Goal: Task Accomplishment & Management: Complete application form

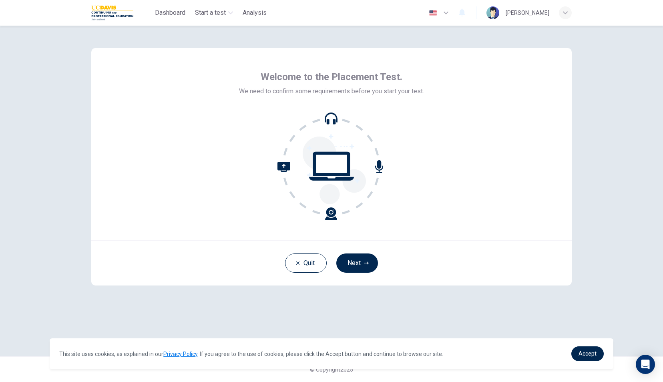
click at [328, 127] on icon at bounding box center [332, 166] width 108 height 108
click at [358, 259] on button "Next" at bounding box center [357, 263] width 42 height 19
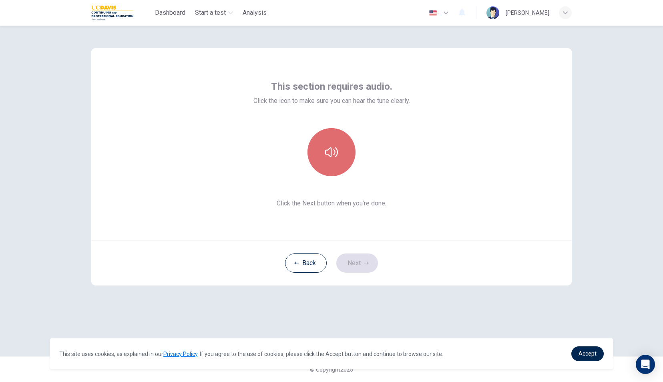
click at [326, 166] on button "button" at bounding box center [332, 152] width 48 height 48
click at [366, 263] on icon "button" at bounding box center [366, 263] width 5 height 3
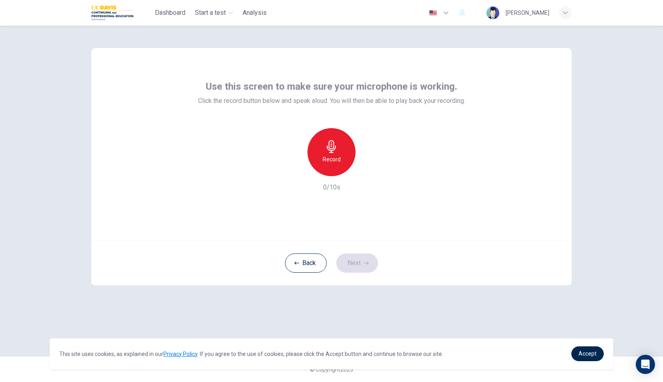
click at [334, 144] on icon "button" at bounding box center [331, 146] width 13 height 13
click at [366, 265] on icon "button" at bounding box center [366, 263] width 5 height 5
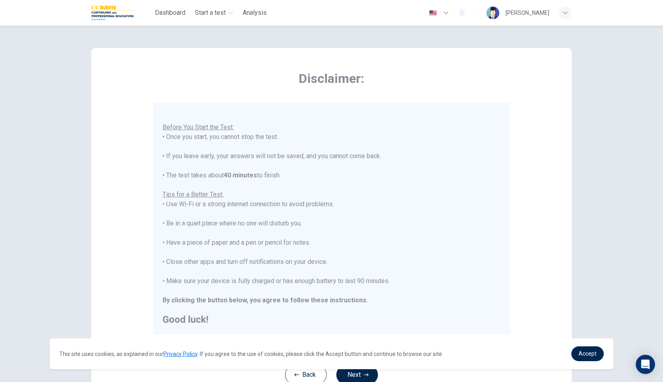
scroll to position [9, 0]
click at [451, 11] on icon "button" at bounding box center [446, 13] width 10 height 10
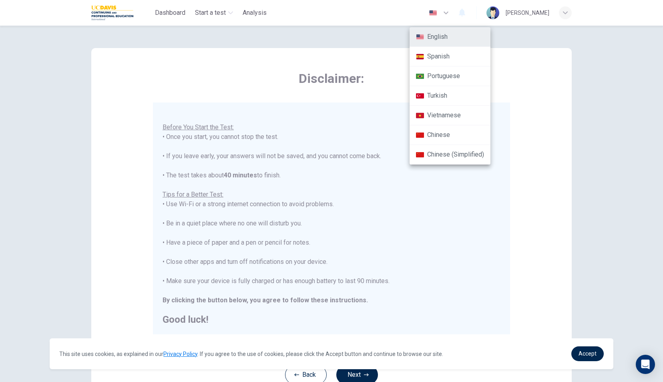
click at [500, 35] on div at bounding box center [331, 191] width 663 height 382
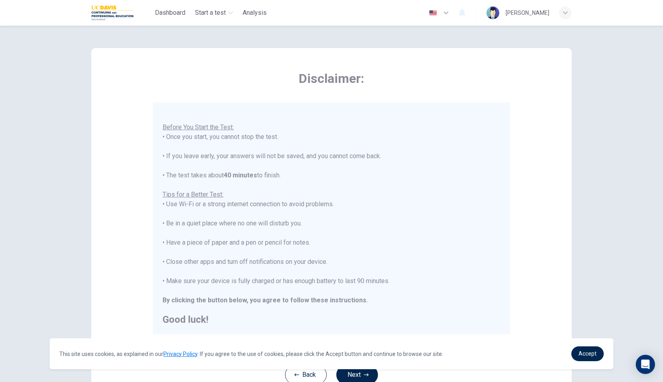
scroll to position [63, 0]
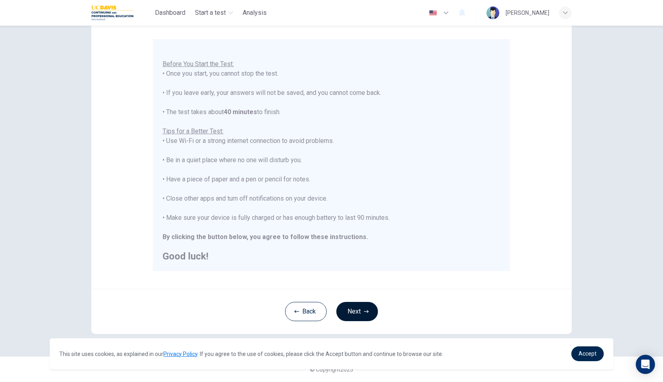
click at [363, 308] on button "Next" at bounding box center [357, 311] width 42 height 19
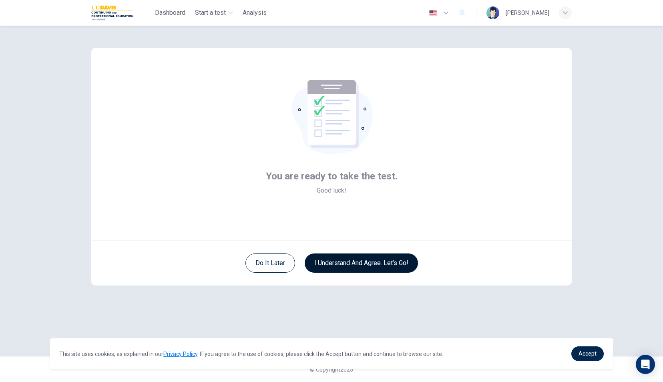
click at [374, 265] on button "I understand and agree. Let’s go!" at bounding box center [361, 263] width 113 height 19
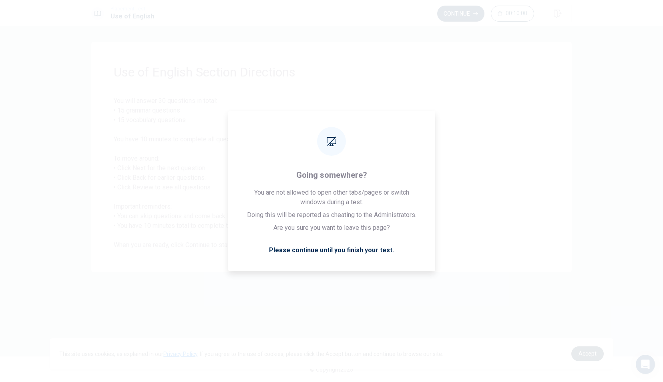
click at [593, 359] on link "Accept" at bounding box center [587, 353] width 32 height 15
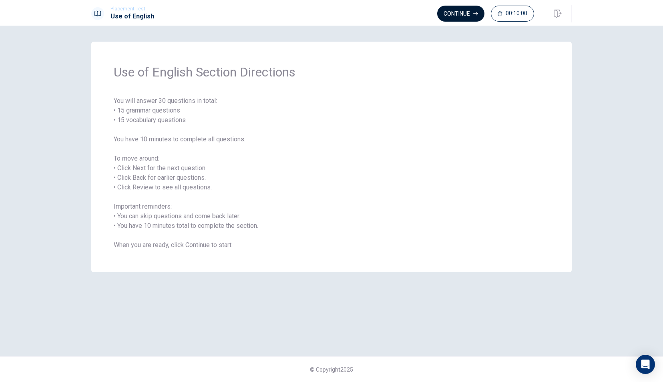
click at [457, 9] on button "Continue" at bounding box center [460, 14] width 47 height 16
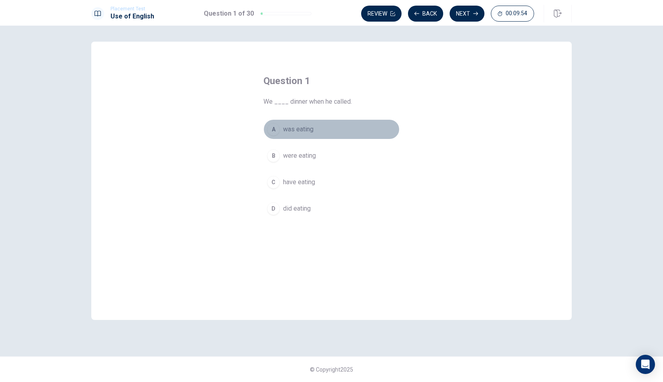
click at [274, 130] on div "A" at bounding box center [273, 129] width 13 height 13
click at [346, 127] on button "A was eating" at bounding box center [332, 129] width 136 height 20
click at [330, 152] on button "B were eating" at bounding box center [332, 156] width 136 height 20
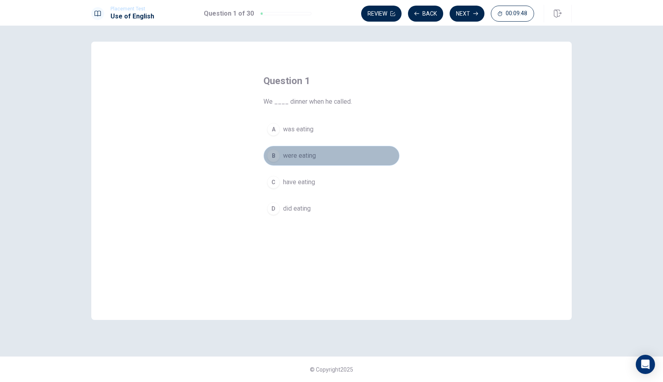
click at [333, 159] on button "B were eating" at bounding box center [332, 156] width 136 height 20
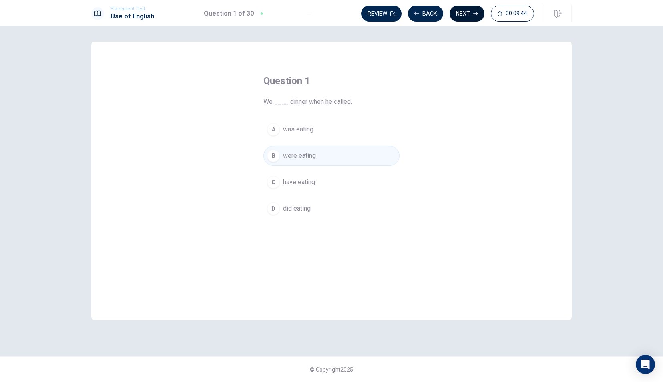
click at [465, 12] on button "Next" at bounding box center [467, 14] width 35 height 16
click at [284, 155] on span "read" at bounding box center [289, 156] width 12 height 10
click at [467, 13] on button "Next" at bounding box center [467, 14] width 35 height 16
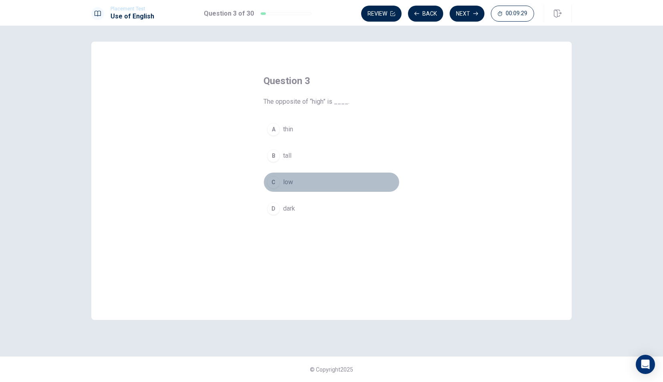
click at [287, 177] on span "low" at bounding box center [288, 182] width 10 height 10
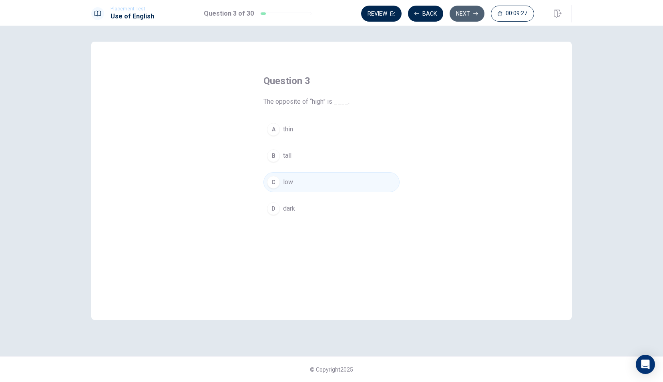
click at [463, 19] on button "Next" at bounding box center [467, 14] width 35 height 16
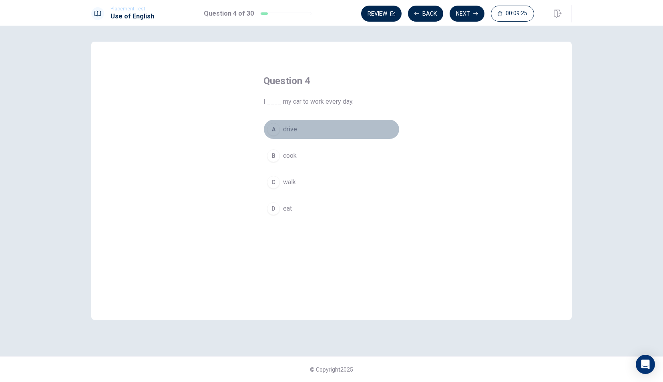
click at [281, 125] on button "A drive" at bounding box center [332, 129] width 136 height 20
click at [465, 11] on button "Next" at bounding box center [467, 14] width 35 height 16
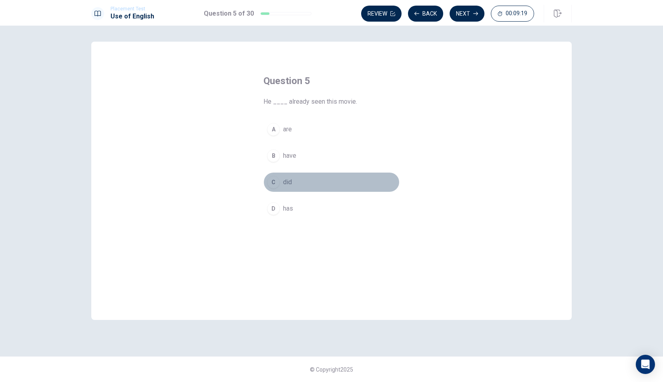
click at [284, 183] on span "did" at bounding box center [287, 182] width 9 height 10
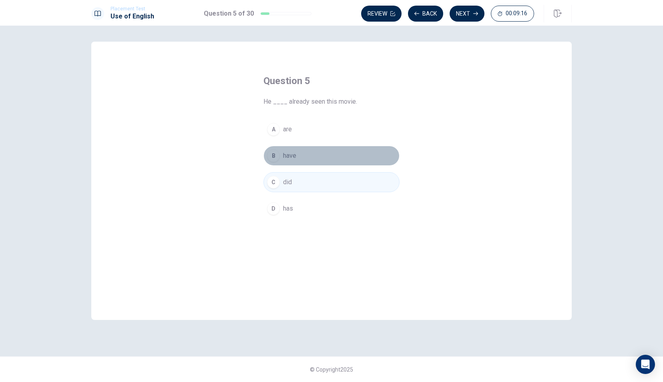
click at [292, 151] on span "have" at bounding box center [289, 156] width 13 height 10
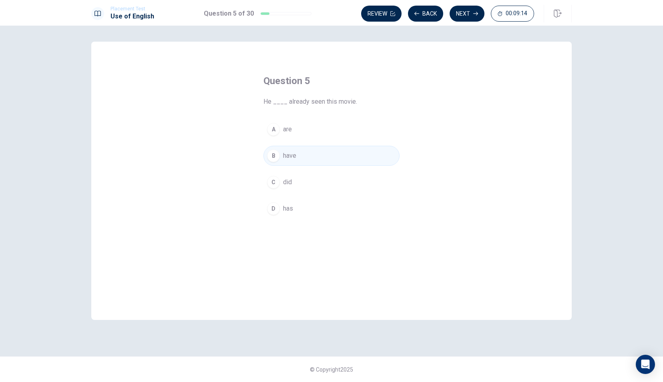
click at [290, 202] on button "D has" at bounding box center [332, 209] width 136 height 20
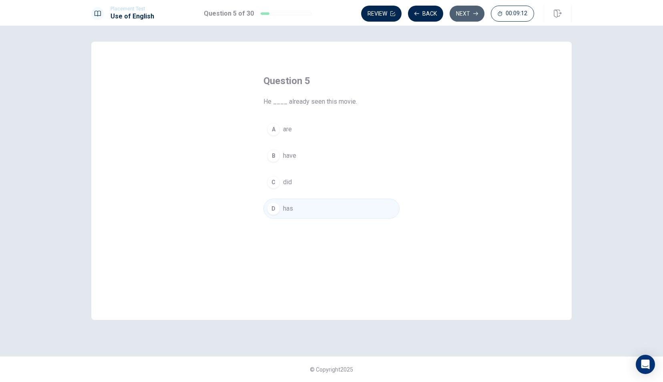
click at [462, 10] on button "Next" at bounding box center [467, 14] width 35 height 16
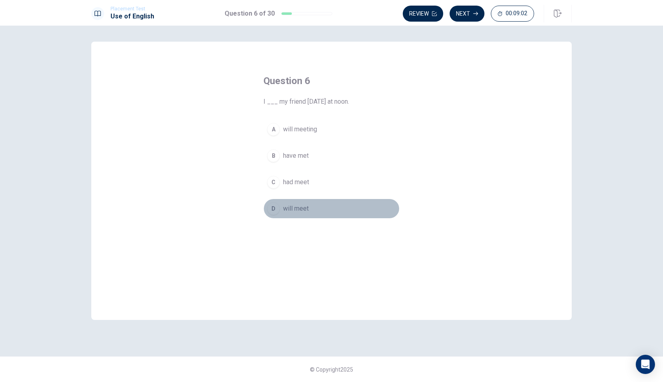
click at [284, 204] on span "will meet" at bounding box center [296, 209] width 26 height 10
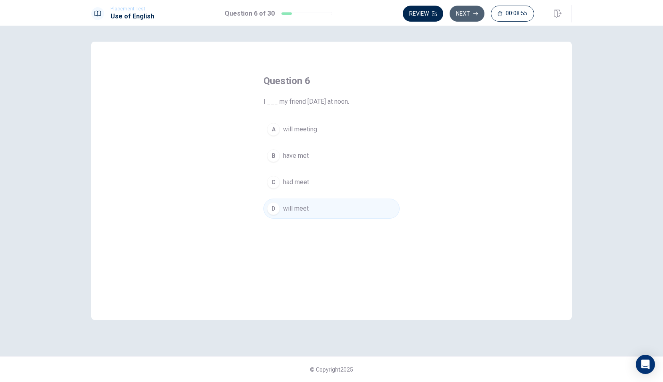
click at [467, 14] on button "Next" at bounding box center [467, 14] width 35 height 16
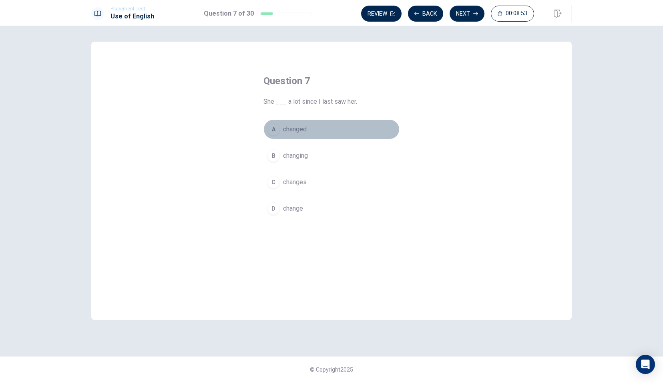
click at [277, 129] on div "A" at bounding box center [273, 129] width 13 height 13
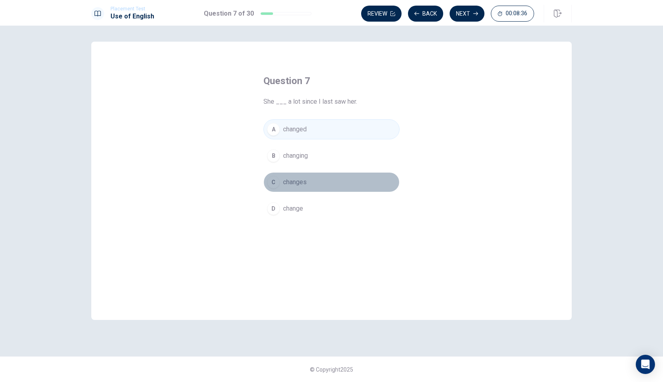
click at [305, 183] on span "changes" at bounding box center [295, 182] width 24 height 10
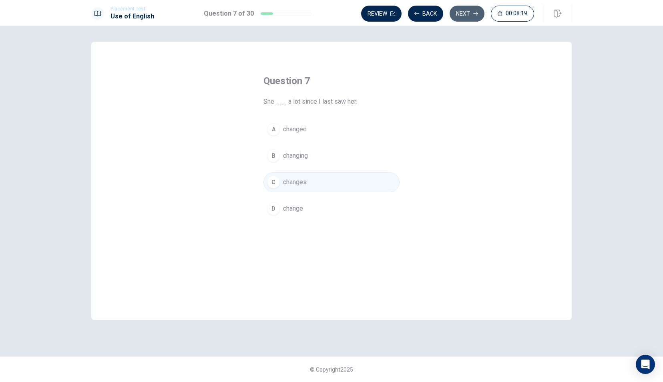
click at [463, 16] on button "Next" at bounding box center [467, 14] width 35 height 16
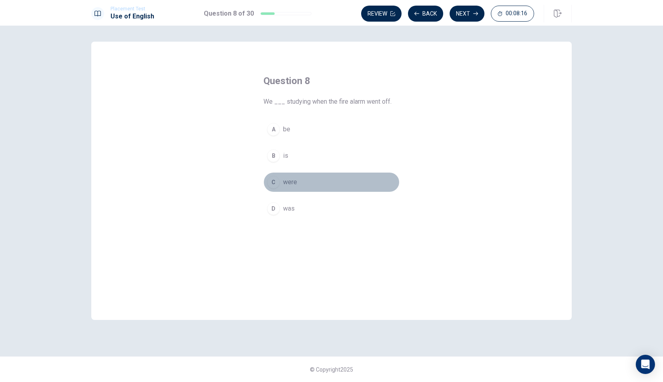
click at [279, 181] on div "C" at bounding box center [273, 182] width 13 height 13
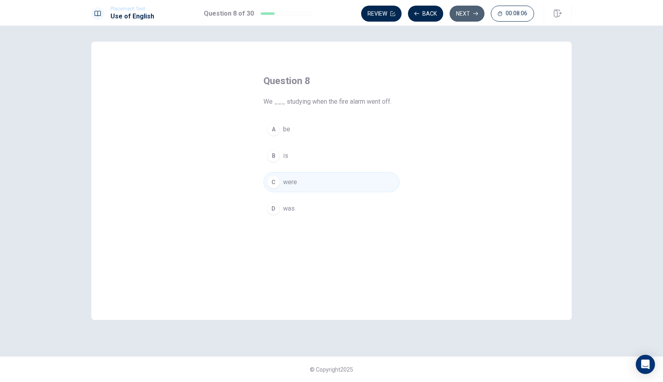
click at [463, 17] on button "Next" at bounding box center [467, 14] width 35 height 16
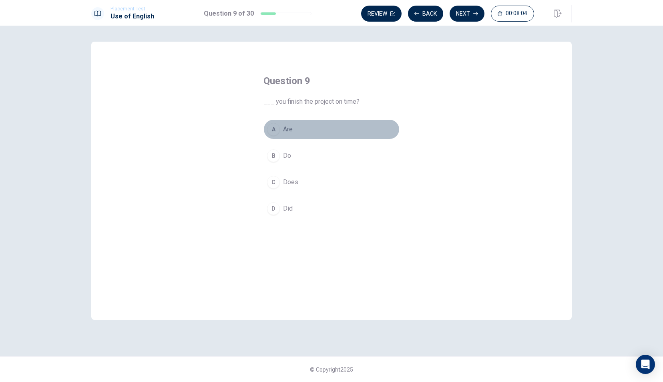
click at [284, 132] on span "Are" at bounding box center [288, 130] width 10 height 10
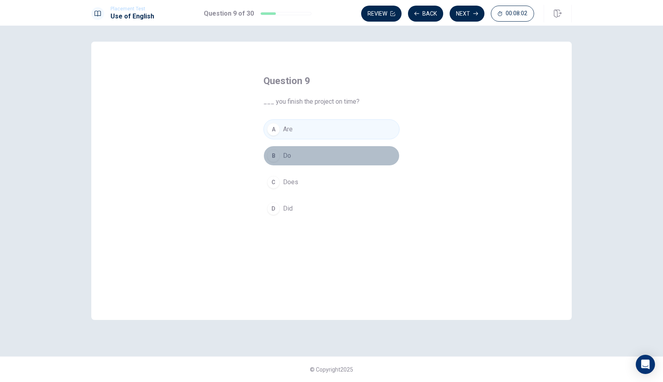
click at [284, 152] on span "Do" at bounding box center [287, 156] width 8 height 10
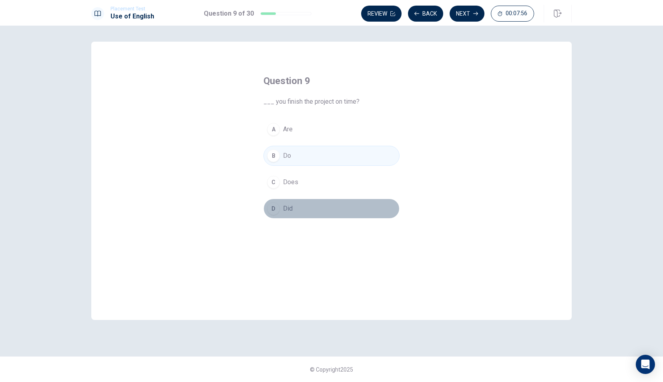
click at [295, 204] on button "D Did" at bounding box center [332, 209] width 136 height 20
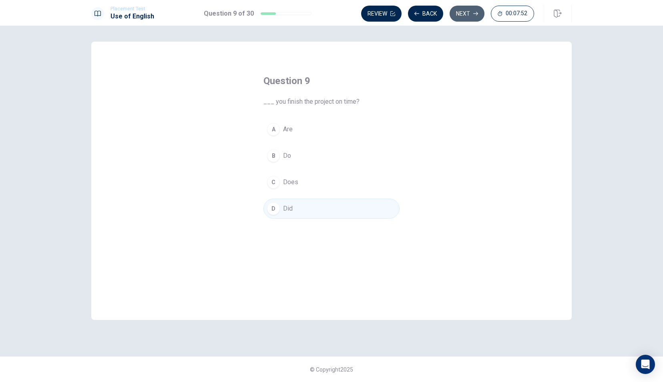
click at [464, 14] on button "Next" at bounding box center [467, 14] width 35 height 16
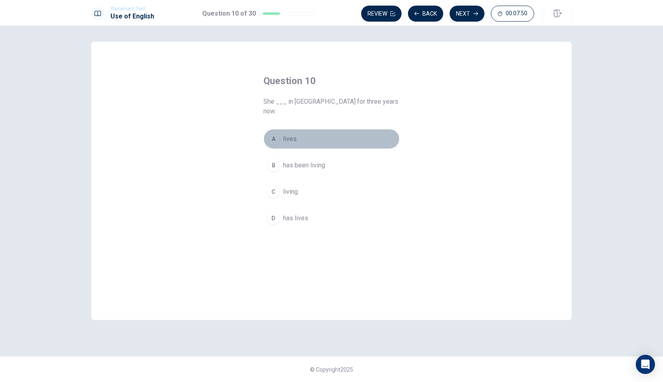
click at [287, 134] on span "lives" at bounding box center [290, 139] width 14 height 10
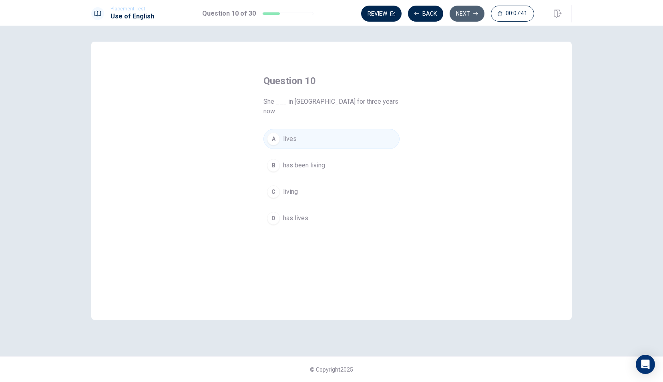
click at [462, 10] on button "Next" at bounding box center [467, 14] width 35 height 16
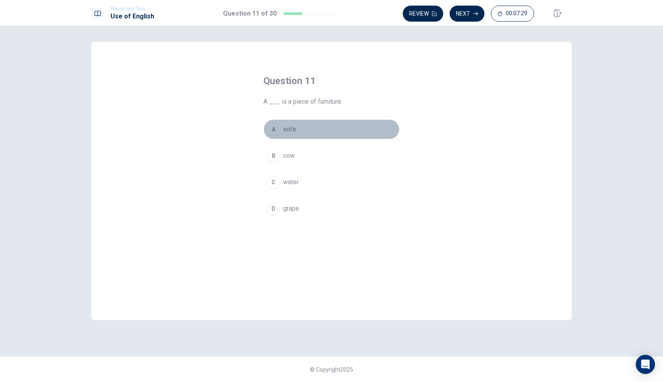
click at [288, 132] on span "sofa" at bounding box center [289, 130] width 13 height 10
click at [467, 8] on button "Next" at bounding box center [467, 14] width 35 height 16
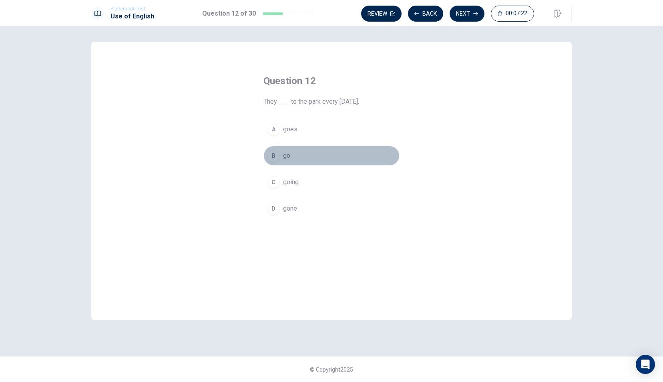
click at [286, 153] on span "go" at bounding box center [286, 156] width 7 height 10
click at [461, 14] on button "Next" at bounding box center [467, 14] width 35 height 16
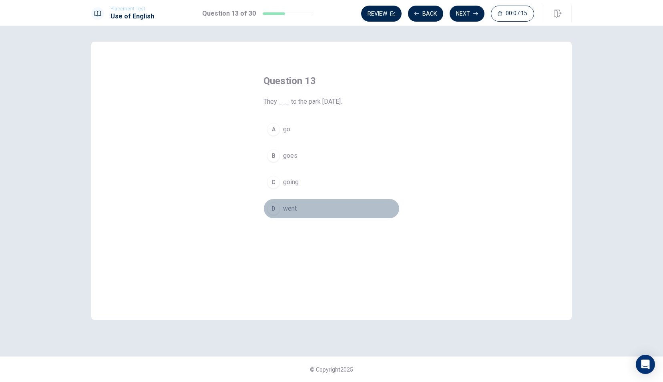
click at [294, 204] on span "went" at bounding box center [290, 209] width 14 height 10
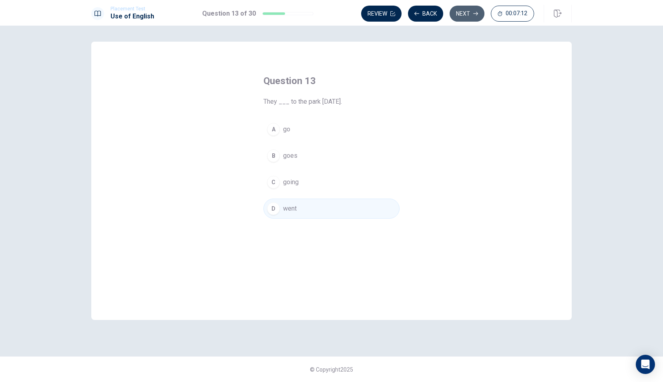
click at [465, 13] on button "Next" at bounding box center [467, 14] width 35 height 16
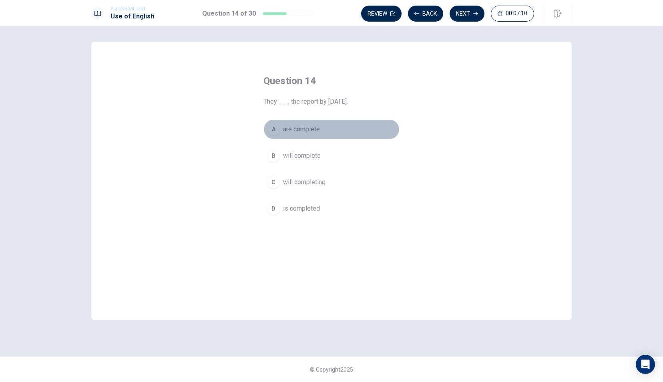
click at [306, 129] on span "are complete" at bounding box center [301, 130] width 37 height 10
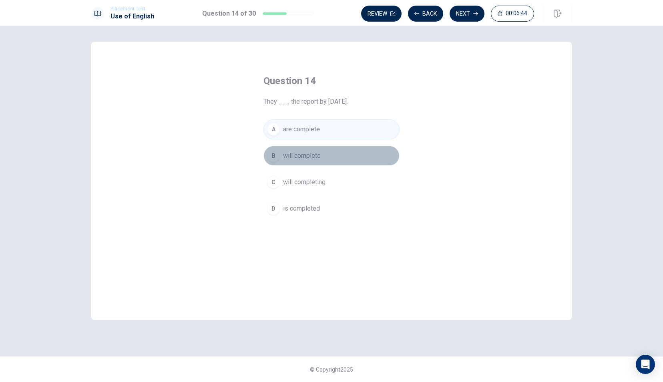
click at [311, 158] on span "will complete" at bounding box center [302, 156] width 38 height 10
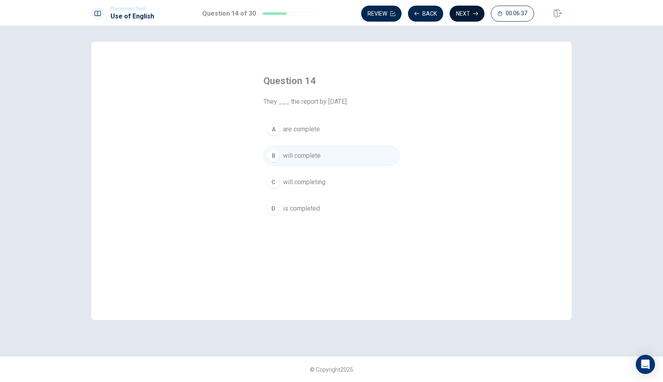
click at [459, 16] on button "Next" at bounding box center [467, 14] width 35 height 16
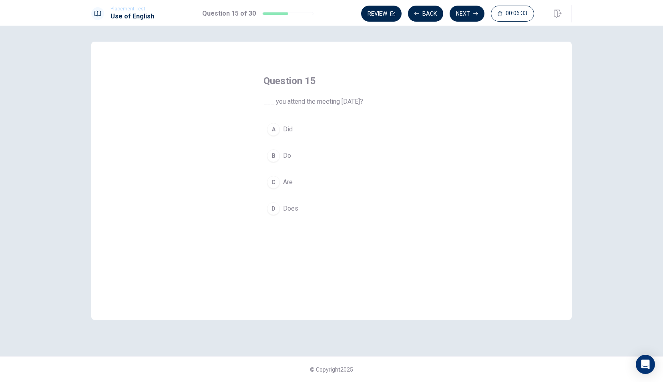
click at [274, 127] on div "A" at bounding box center [273, 129] width 13 height 13
click at [466, 8] on button "Next" at bounding box center [467, 14] width 35 height 16
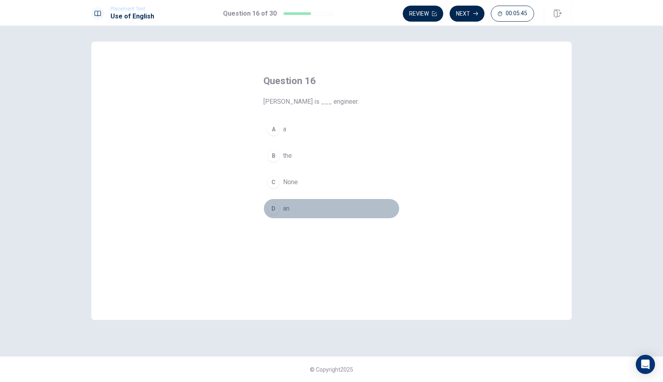
click at [278, 207] on div "D" at bounding box center [273, 208] width 13 height 13
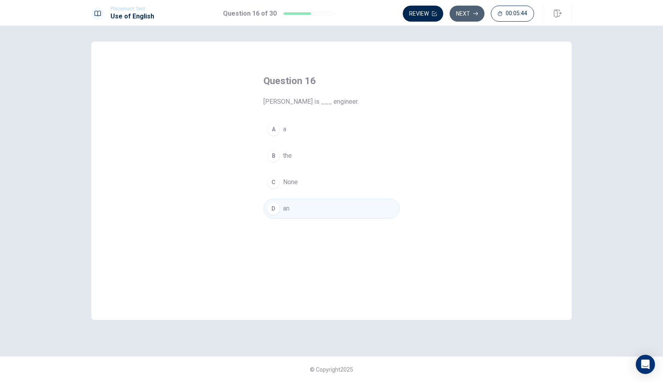
click at [465, 17] on button "Next" at bounding box center [467, 14] width 35 height 16
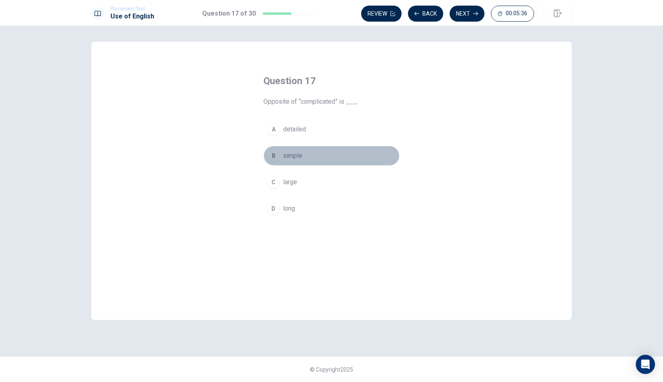
click at [296, 156] on span "simple" at bounding box center [292, 156] width 19 height 10
click at [469, 6] on button "Next" at bounding box center [467, 14] width 35 height 16
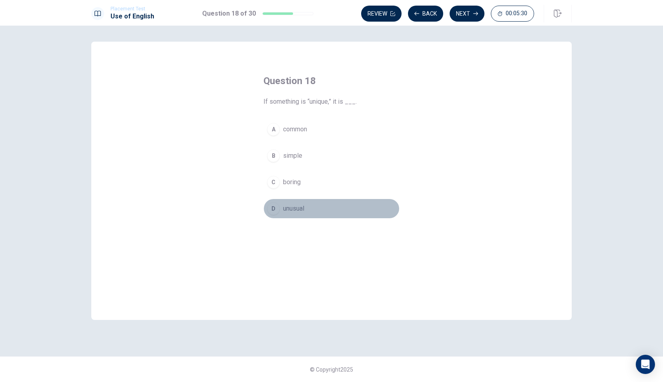
click at [296, 208] on span "unusual" at bounding box center [293, 209] width 21 height 10
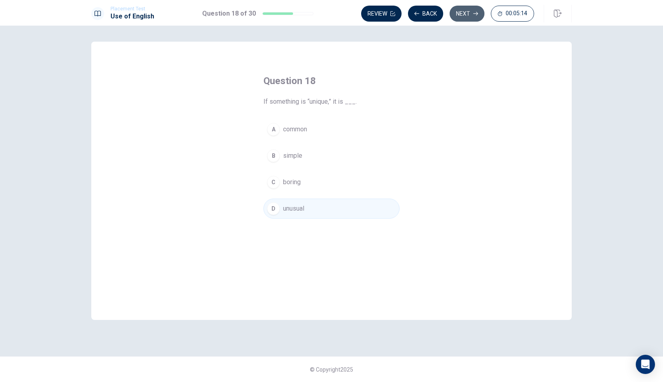
click at [470, 11] on button "Next" at bounding box center [467, 14] width 35 height 16
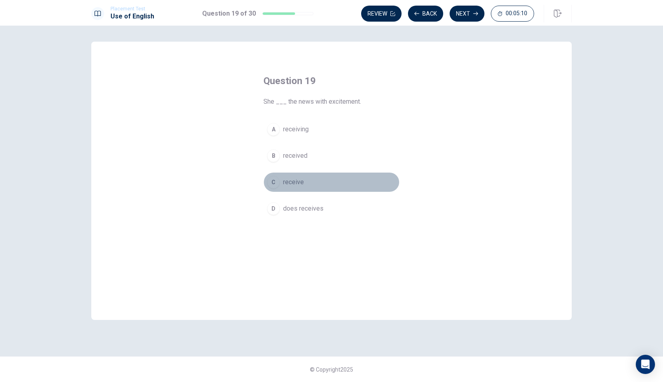
click at [300, 181] on span "receive" at bounding box center [293, 182] width 21 height 10
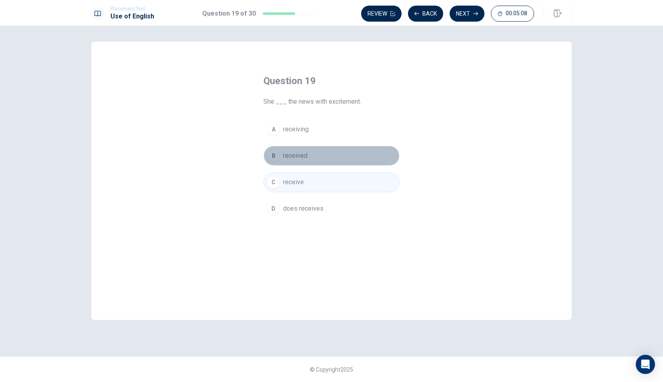
click at [304, 151] on span "received" at bounding box center [295, 156] width 24 height 10
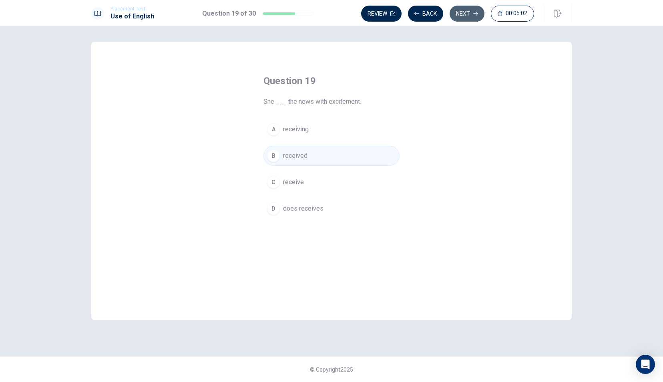
click at [464, 9] on button "Next" at bounding box center [467, 14] width 35 height 16
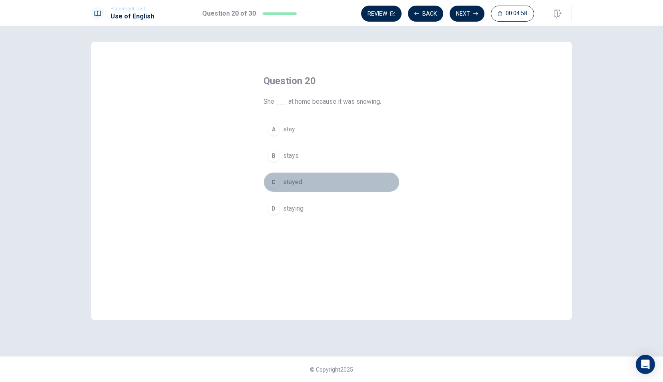
click at [280, 181] on button "C stayed" at bounding box center [332, 182] width 136 height 20
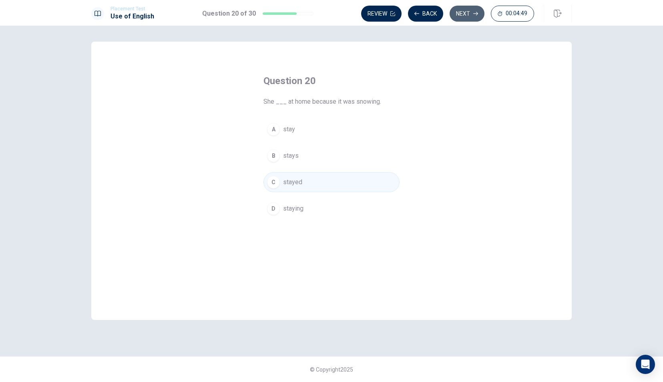
click at [461, 13] on button "Next" at bounding box center [467, 14] width 35 height 16
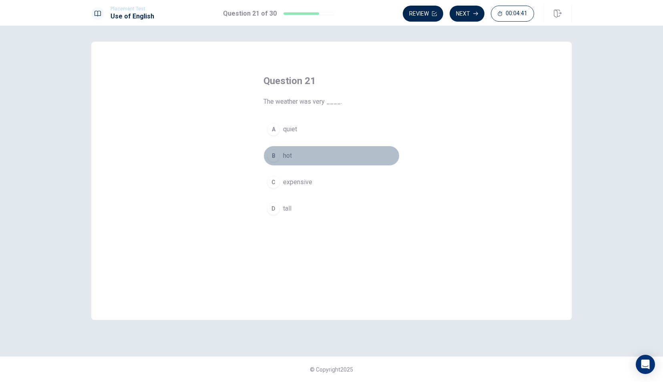
click at [288, 153] on span "hot" at bounding box center [287, 156] width 9 height 10
click at [457, 10] on button "Next" at bounding box center [467, 14] width 35 height 16
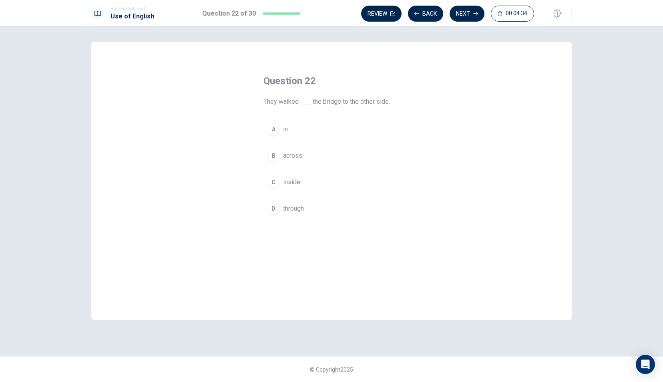
click at [312, 149] on button "B across" at bounding box center [332, 156] width 136 height 20
click at [471, 20] on button "Next" at bounding box center [467, 14] width 35 height 16
click at [302, 212] on button "D has been" at bounding box center [332, 209] width 136 height 20
click at [474, 14] on icon "button" at bounding box center [475, 14] width 5 height 4
click at [300, 125] on span "will win" at bounding box center [293, 130] width 21 height 10
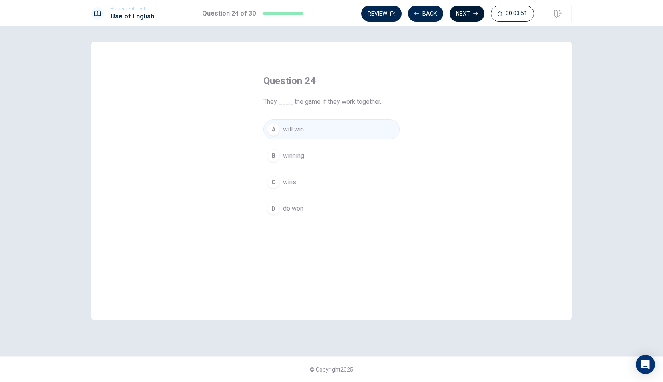
click at [476, 14] on icon "button" at bounding box center [475, 14] width 5 height 4
click at [285, 213] on button "D Do" at bounding box center [332, 209] width 136 height 20
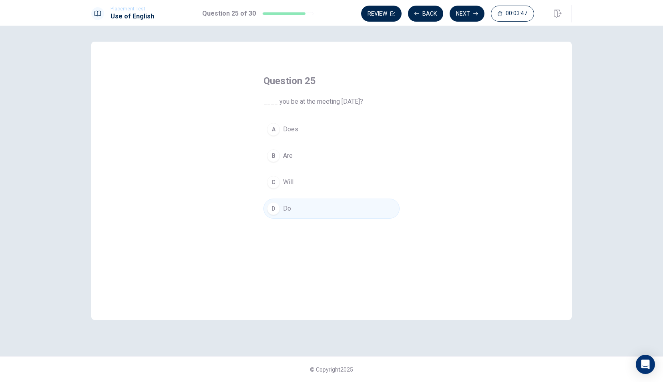
click at [295, 187] on button "C Will" at bounding box center [332, 182] width 136 height 20
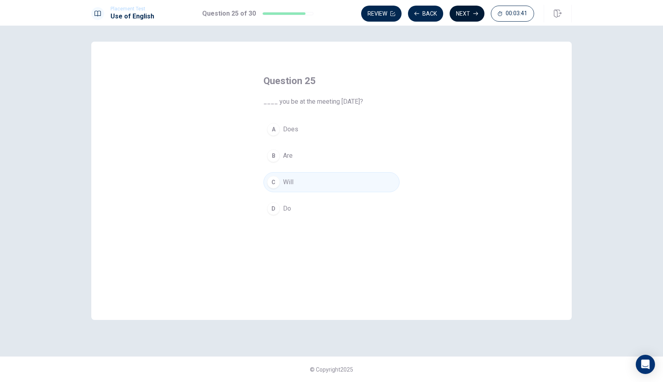
click at [476, 14] on icon "button" at bounding box center [475, 13] width 5 height 5
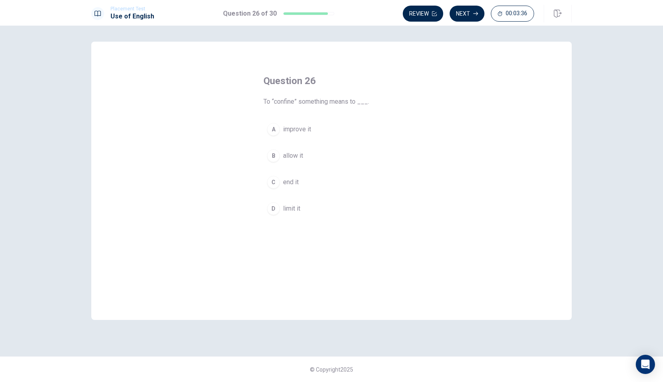
click at [295, 128] on span "improve it" at bounding box center [297, 130] width 28 height 10
click at [303, 153] on span "allow it" at bounding box center [293, 156] width 20 height 10
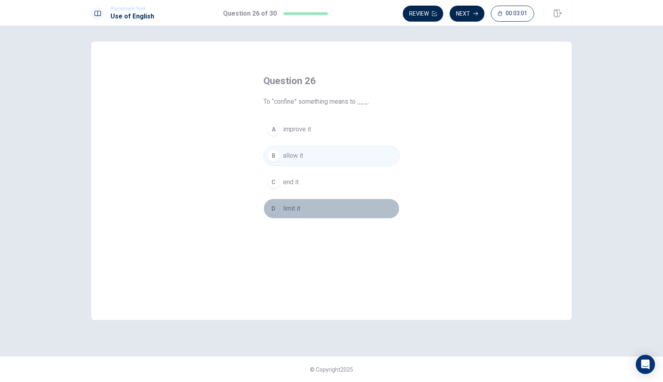
click at [315, 204] on button "D limit it" at bounding box center [332, 209] width 136 height 20
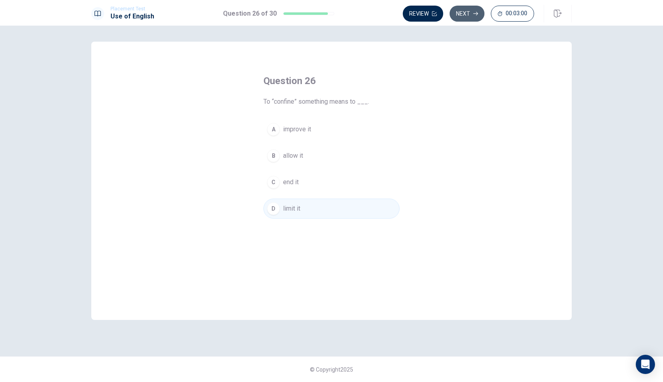
click at [463, 14] on button "Next" at bounding box center [467, 14] width 35 height 16
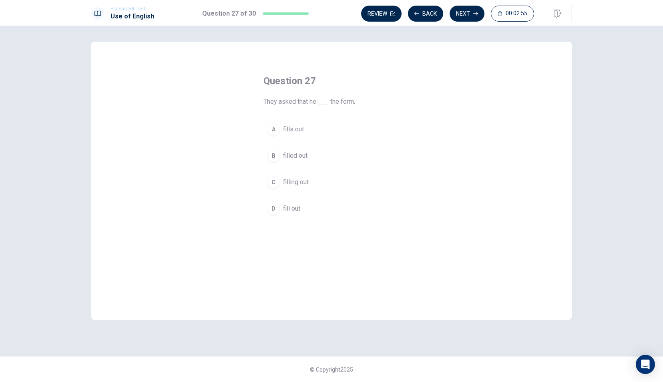
click at [303, 151] on span "filled out" at bounding box center [295, 156] width 24 height 10
click at [461, 11] on button "Next" at bounding box center [467, 14] width 35 height 16
click at [292, 204] on span "had" at bounding box center [288, 209] width 10 height 10
click at [470, 10] on button "Next" at bounding box center [467, 14] width 35 height 16
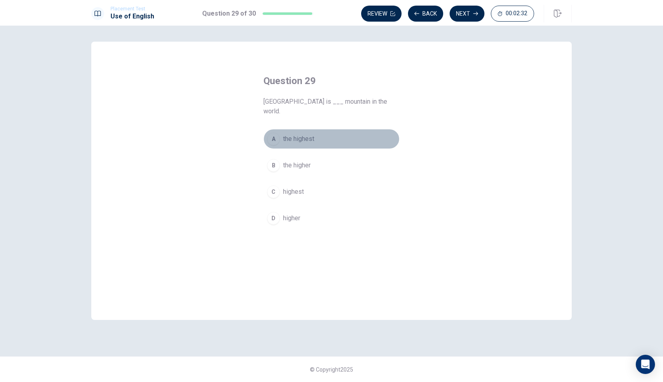
click at [291, 134] on span "the highest" at bounding box center [298, 139] width 31 height 10
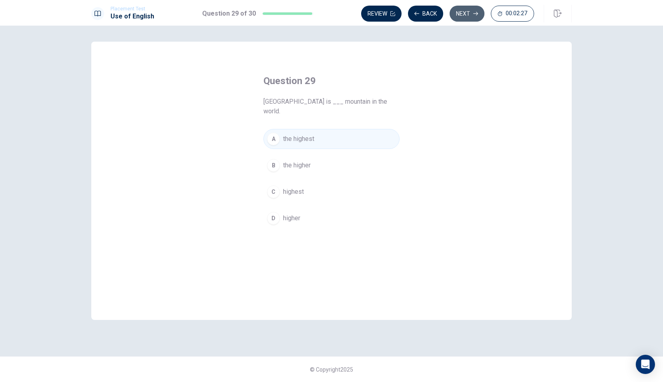
click at [467, 16] on button "Next" at bounding box center [467, 14] width 35 height 16
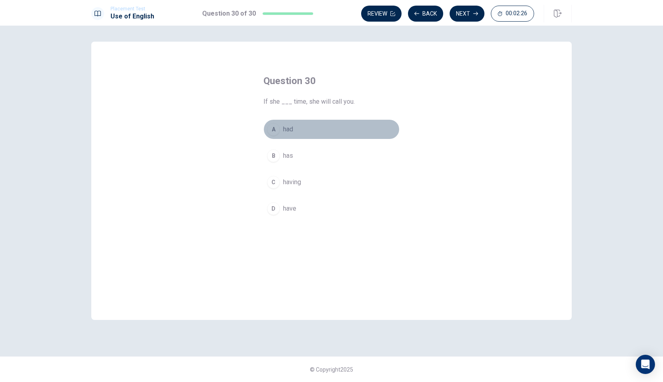
click at [286, 130] on span "had" at bounding box center [288, 130] width 10 height 10
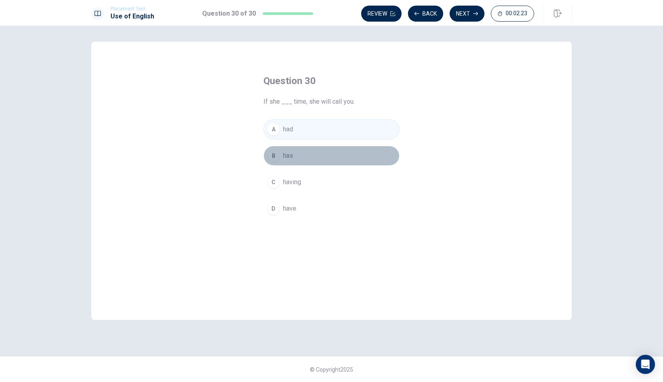
click at [286, 156] on span "has" at bounding box center [288, 156] width 10 height 10
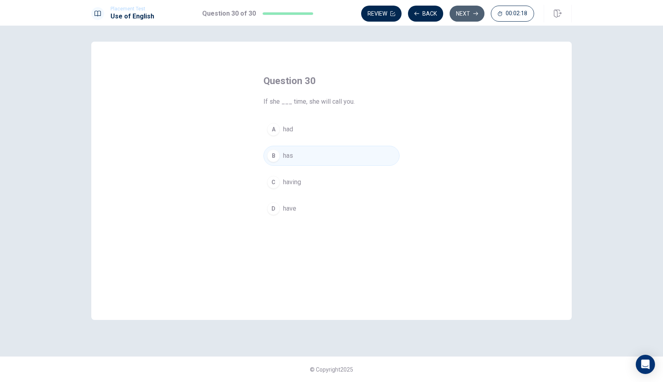
click at [461, 13] on button "Next" at bounding box center [467, 14] width 35 height 16
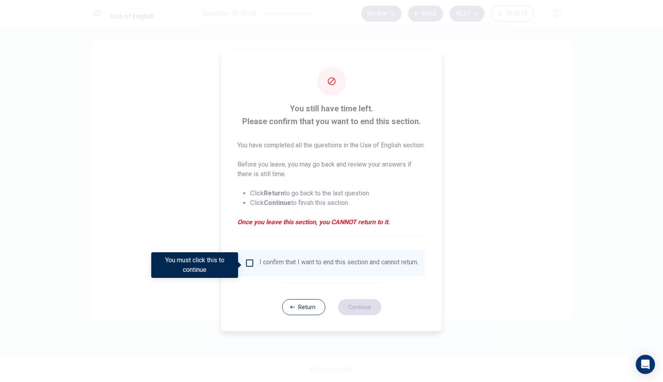
click at [290, 264] on div "I confirm that I want to end this section and cannot return." at bounding box center [339, 263] width 159 height 10
click at [252, 265] on input "You must click this to continue" at bounding box center [250, 263] width 10 height 10
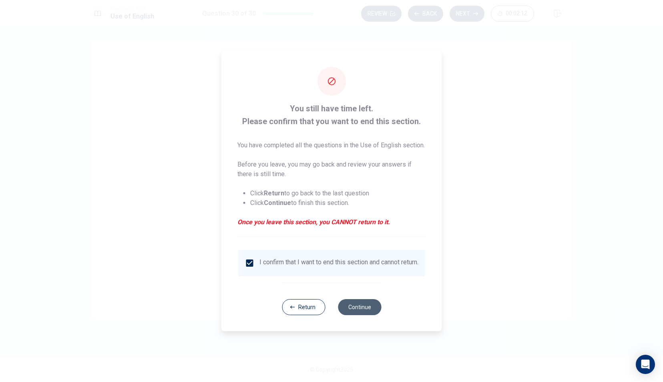
click at [364, 310] on button "Continue" at bounding box center [359, 307] width 43 height 16
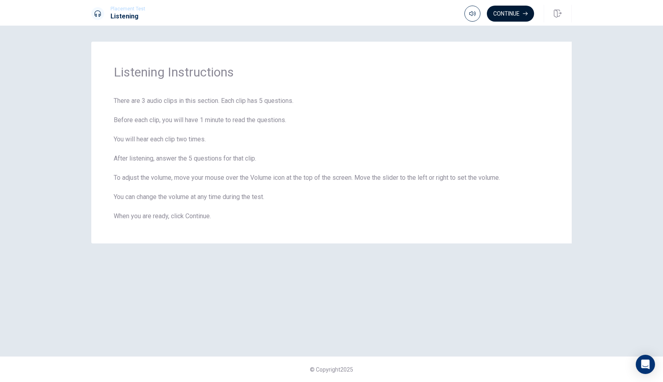
click at [506, 15] on button "Continue" at bounding box center [510, 14] width 47 height 16
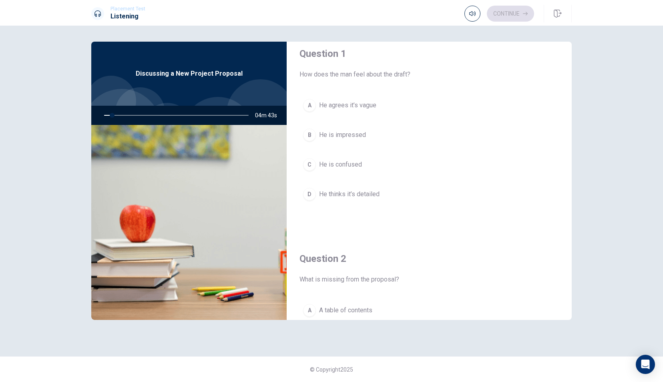
scroll to position [20, 0]
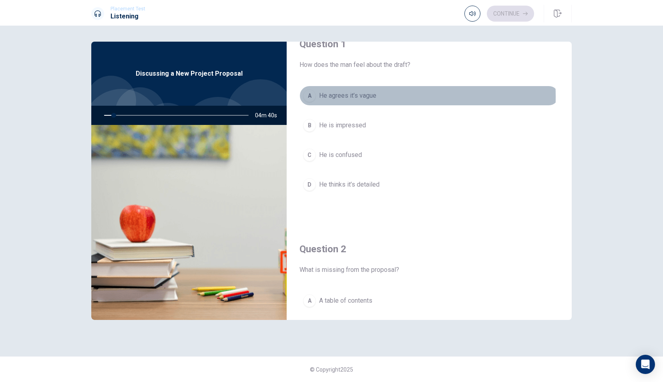
click at [343, 97] on span "He agrees it’s vague" at bounding box center [347, 96] width 57 height 10
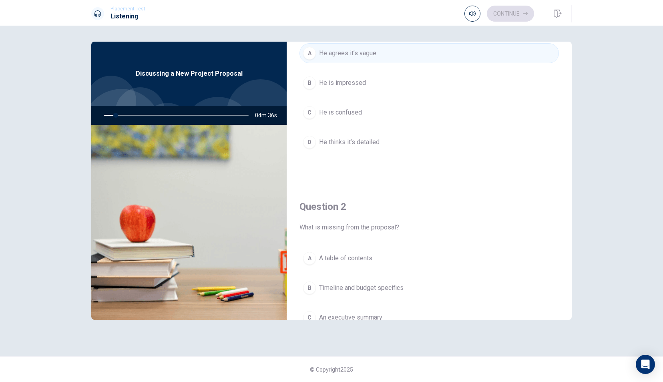
scroll to position [76, 0]
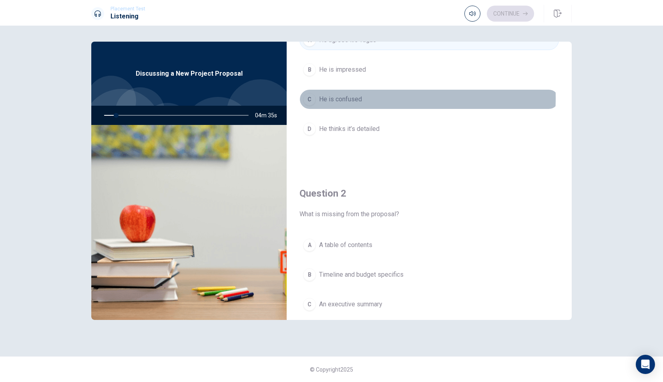
click at [353, 97] on span "He is confused" at bounding box center [340, 100] width 43 height 10
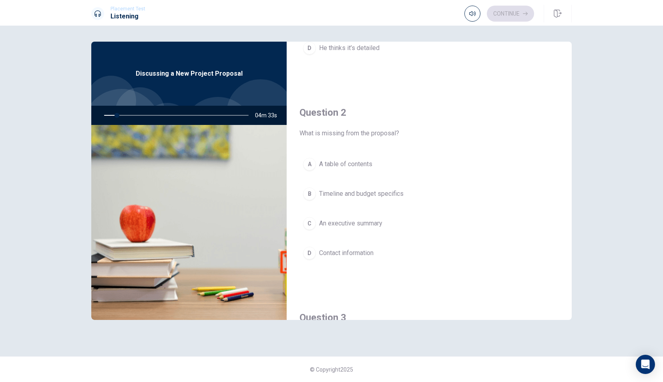
scroll to position [157, 0]
click at [360, 159] on span "A table of contents" at bounding box center [345, 164] width 53 height 10
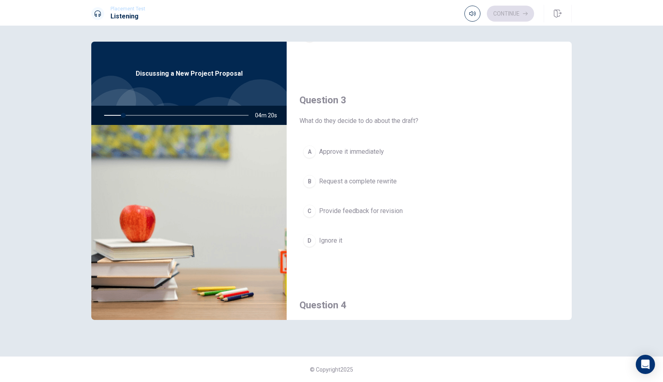
scroll to position [377, 0]
click at [359, 144] on span "Approve it immediately" at bounding box center [351, 149] width 65 height 10
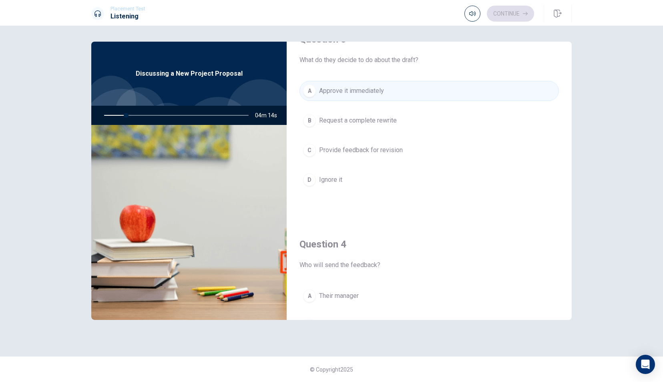
scroll to position [434, 0]
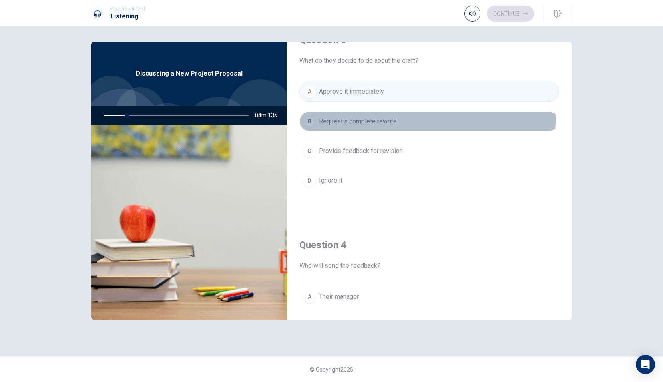
click at [366, 117] on span "Request a complete rewrite" at bounding box center [358, 122] width 78 height 10
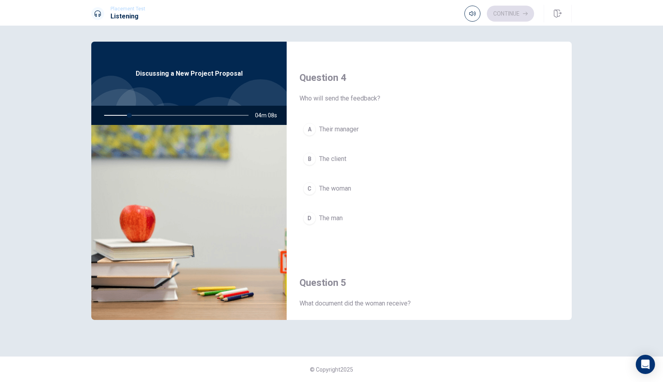
scroll to position [602, 0]
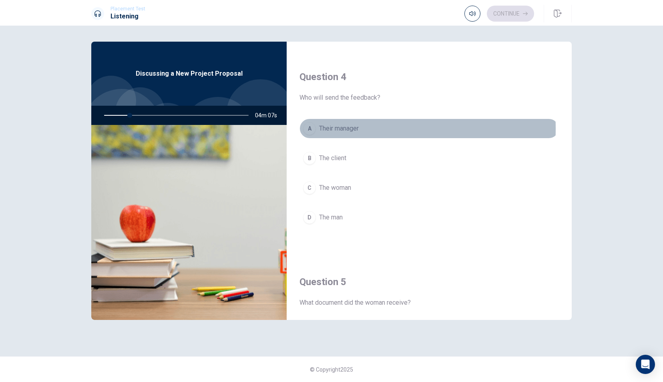
click at [329, 125] on span "Their manager" at bounding box center [339, 129] width 40 height 10
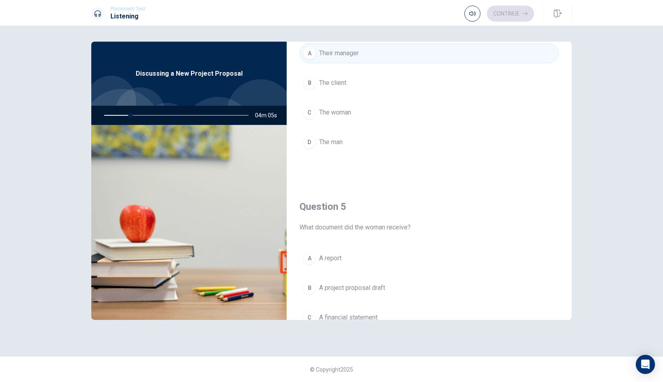
scroll to position [738, 0]
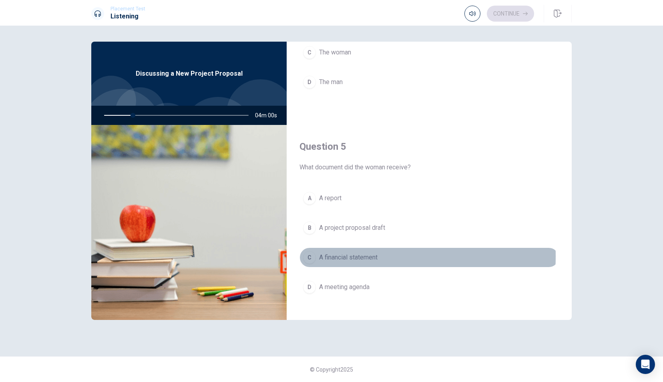
click at [345, 253] on span "A financial statement" at bounding box center [348, 258] width 58 height 10
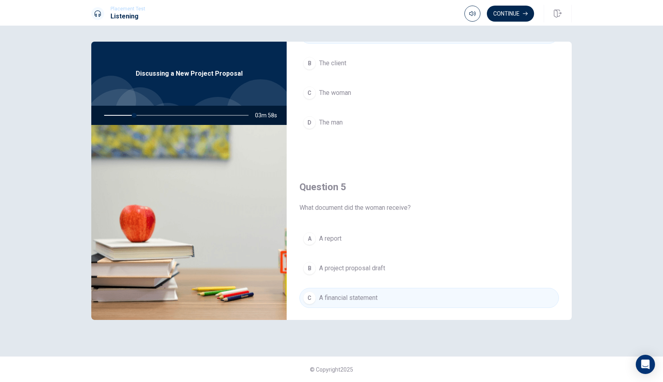
scroll to position [741, 0]
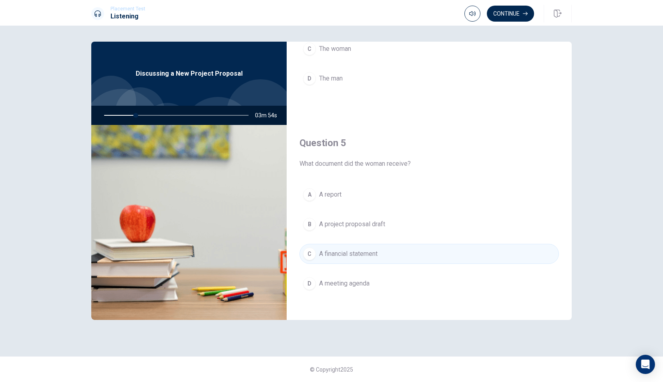
click at [355, 219] on span "A project proposal draft" at bounding box center [352, 224] width 66 height 10
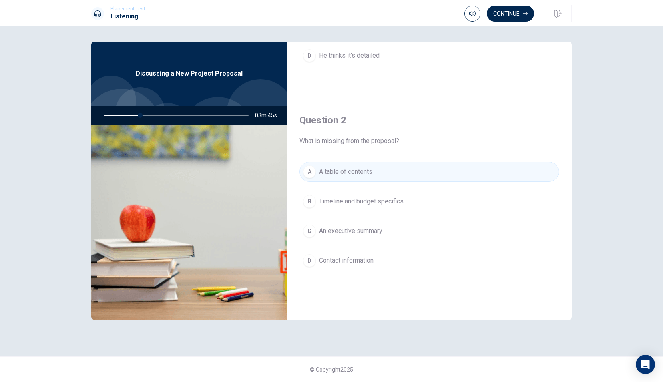
scroll to position [149, 0]
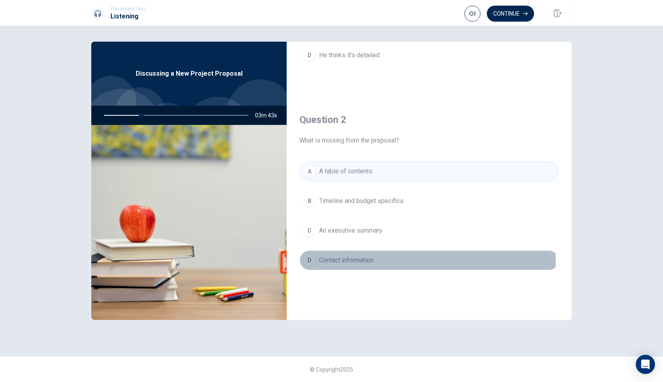
drag, startPoint x: 353, startPoint y: 260, endPoint x: 375, endPoint y: 227, distance: 39.5
click at [375, 227] on div "A A table of contents B Timeline and budget specifics C An executive summary D …" at bounding box center [430, 223] width 260 height 125
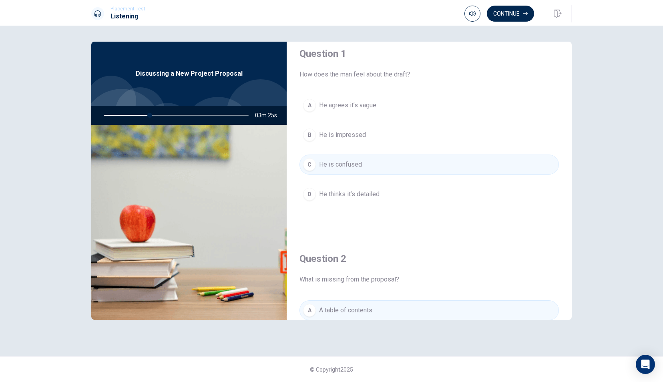
scroll to position [13, 0]
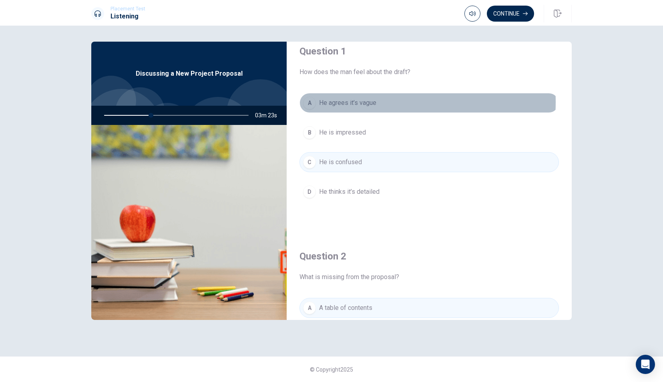
click at [359, 102] on span "He agrees it’s vague" at bounding box center [347, 103] width 57 height 10
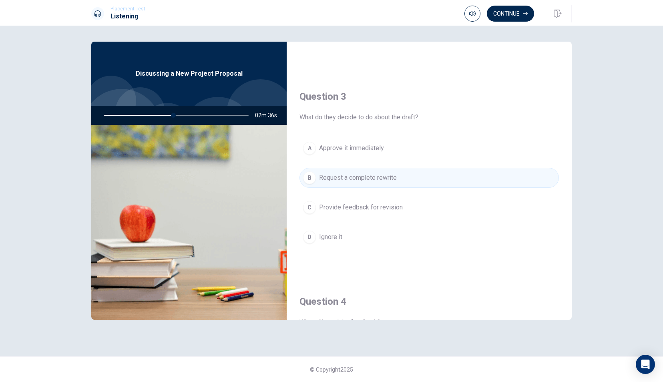
scroll to position [377, 0]
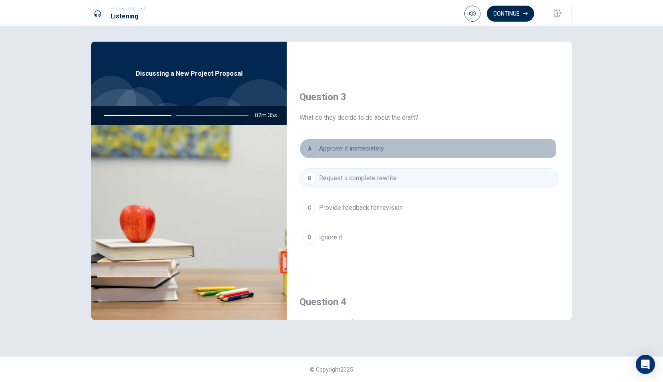
click at [367, 147] on span "Approve it immediately" at bounding box center [351, 149] width 65 height 10
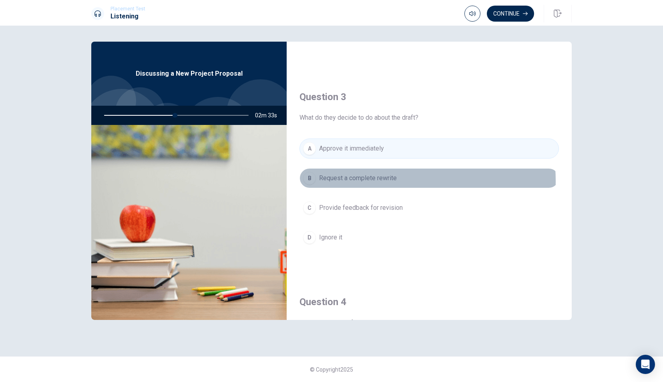
click at [369, 179] on span "Request a complete rewrite" at bounding box center [358, 178] width 78 height 10
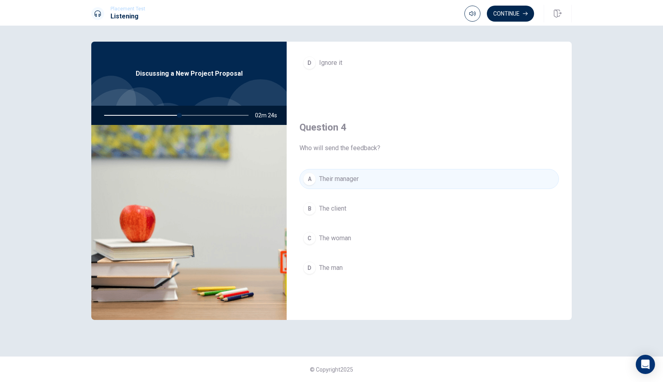
scroll to position [554, 0]
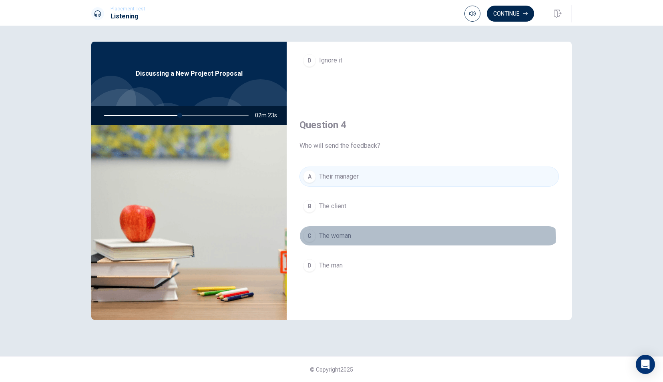
click at [343, 233] on span "The woman" at bounding box center [335, 236] width 32 height 10
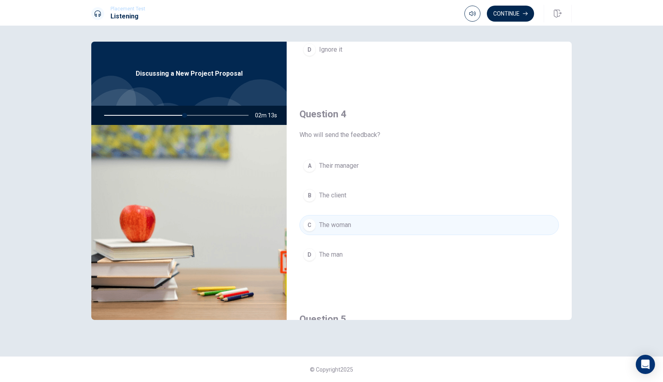
scroll to position [565, 0]
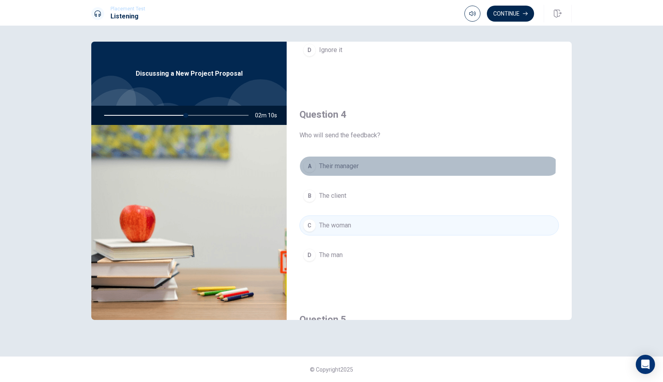
click at [357, 161] on span "Their manager" at bounding box center [339, 166] width 40 height 10
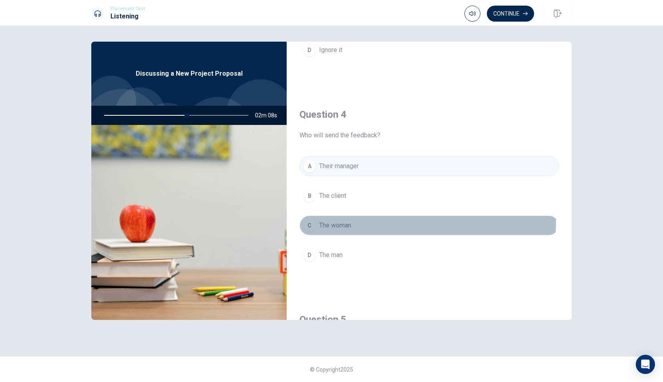
click at [354, 215] on button "C The woman" at bounding box center [430, 225] width 260 height 20
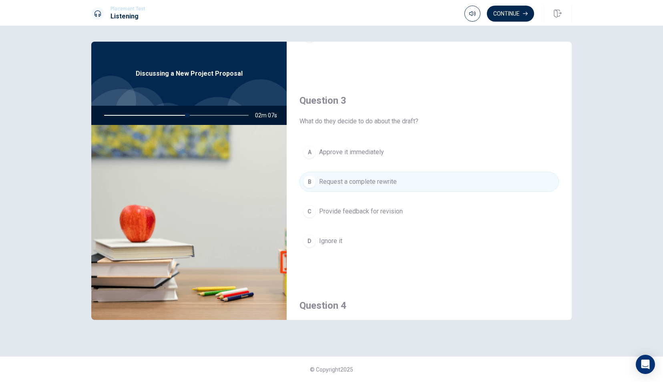
scroll to position [368, 0]
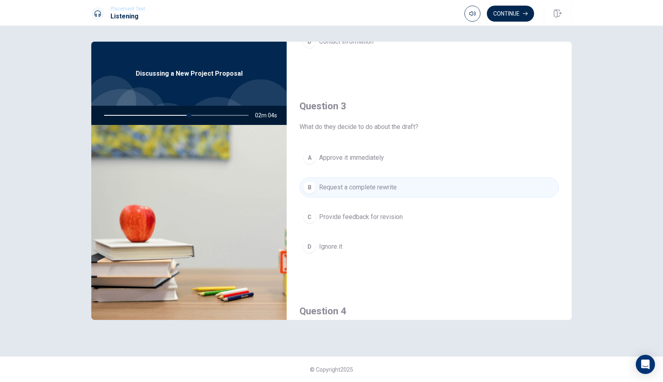
drag, startPoint x: 190, startPoint y: 115, endPoint x: 181, endPoint y: 115, distance: 9.2
click at [181, 115] on div at bounding box center [175, 115] width 161 height 19
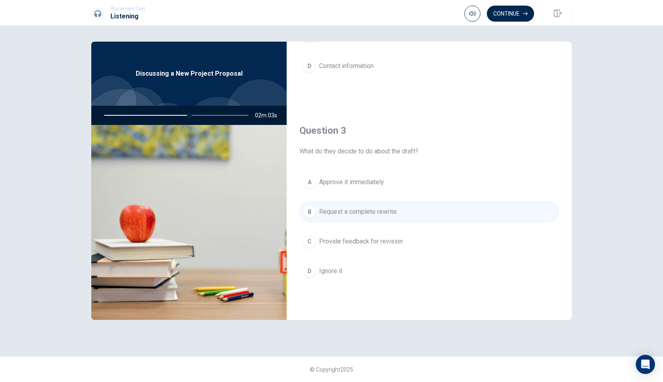
scroll to position [343, 0]
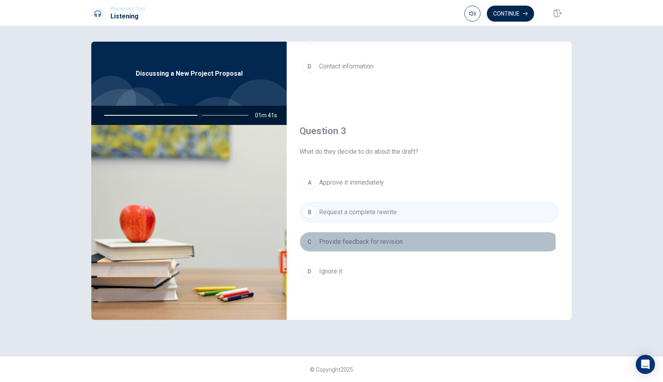
click at [396, 241] on span "Provide feedback for revision" at bounding box center [361, 242] width 84 height 10
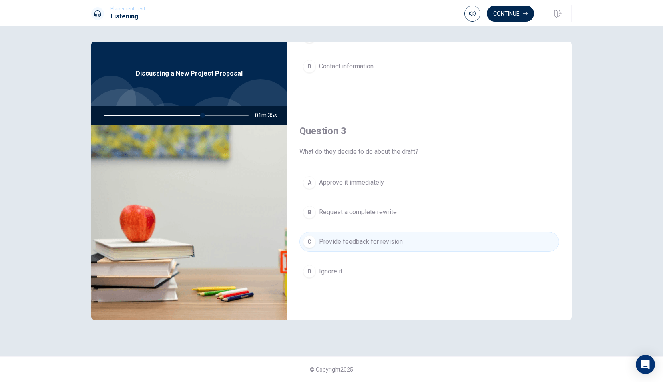
click at [427, 103] on div "Question 2 What is missing from the proposal? A A table of contents B Timeline …" at bounding box center [429, 5] width 285 height 205
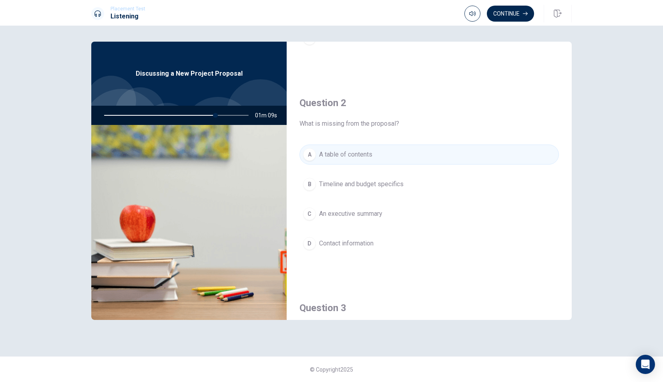
scroll to position [168, 0]
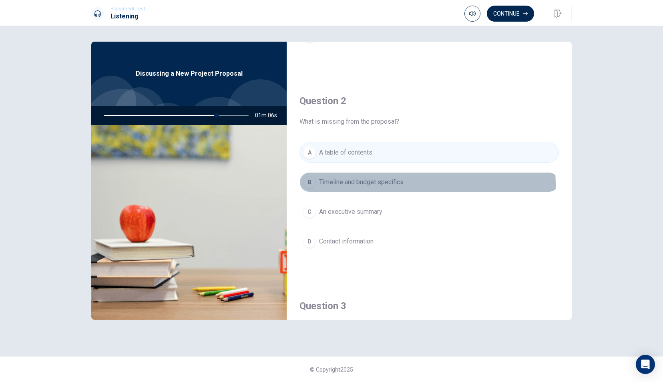
click at [383, 183] on span "Timeline and budget specifics" at bounding box center [361, 182] width 85 height 10
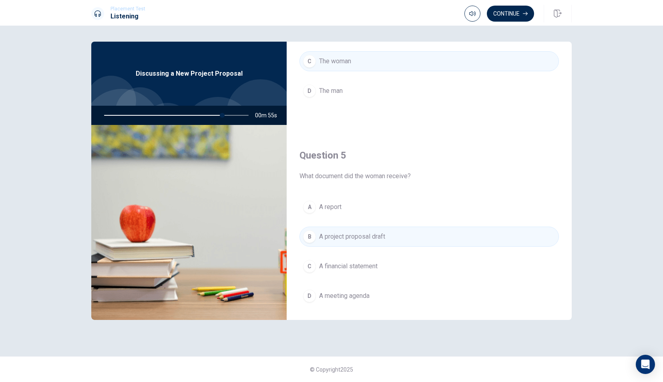
scroll to position [741, 0]
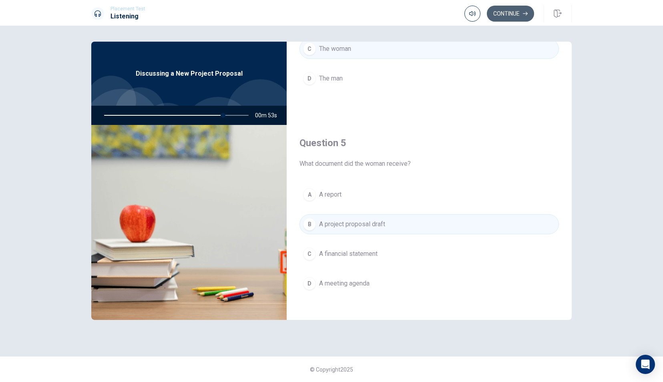
click at [498, 14] on button "Continue" at bounding box center [510, 14] width 47 height 16
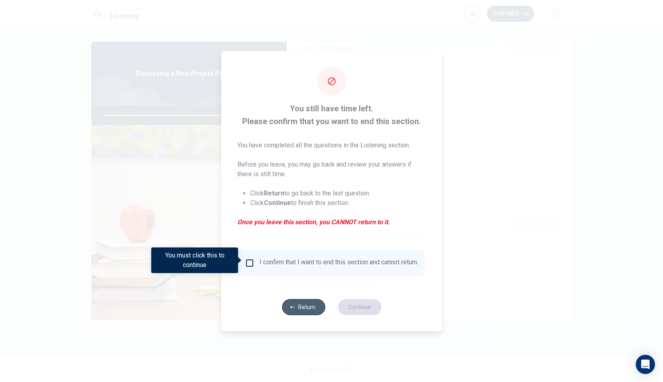
click at [313, 312] on button "Return" at bounding box center [303, 307] width 43 height 16
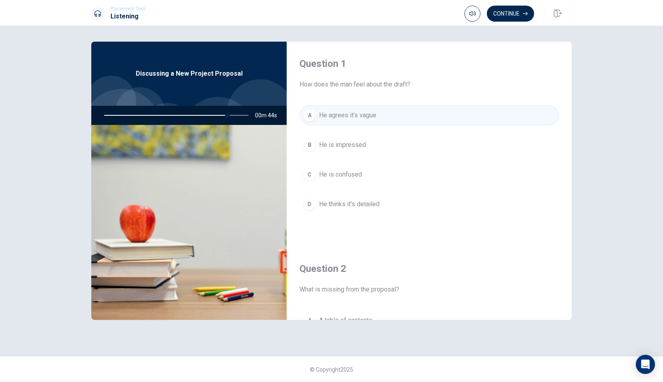
scroll to position [0, 0]
click at [500, 11] on button "Continue" at bounding box center [510, 14] width 47 height 16
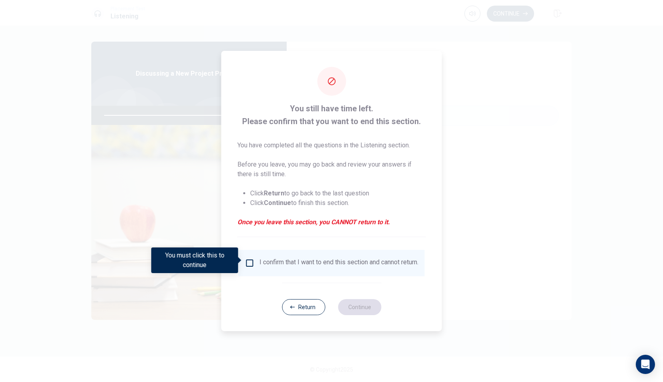
click at [249, 254] on div "I confirm that I want to end this section and cannot return." at bounding box center [332, 263] width 186 height 26
click at [245, 260] on input "You must click this to continue" at bounding box center [250, 263] width 10 height 10
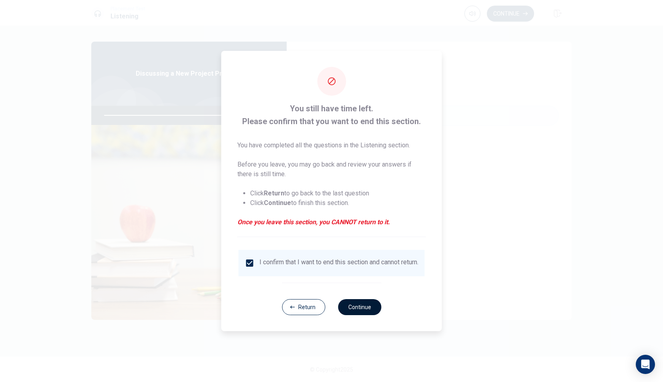
click at [357, 309] on button "Continue" at bounding box center [359, 307] width 43 height 16
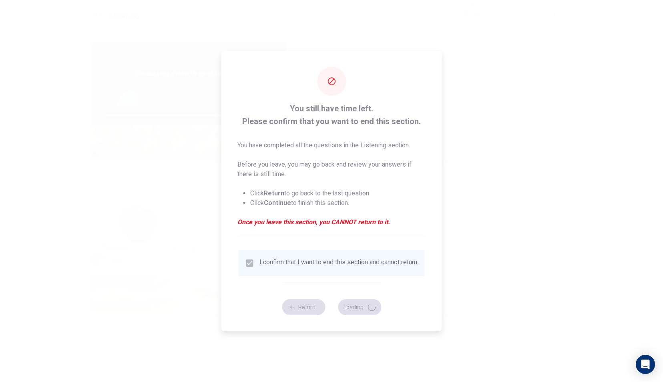
type input "89"
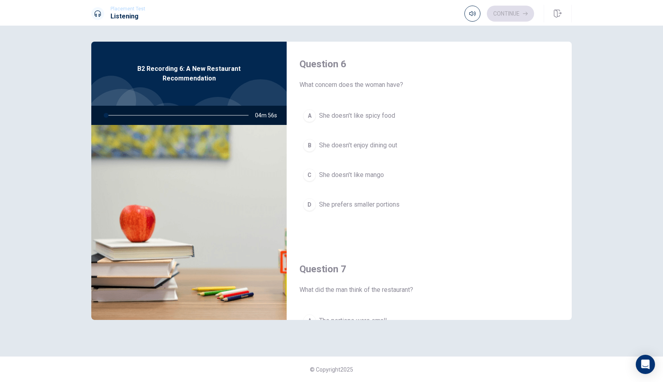
click at [346, 115] on span "She doesn’t like spicy food" at bounding box center [357, 116] width 76 height 10
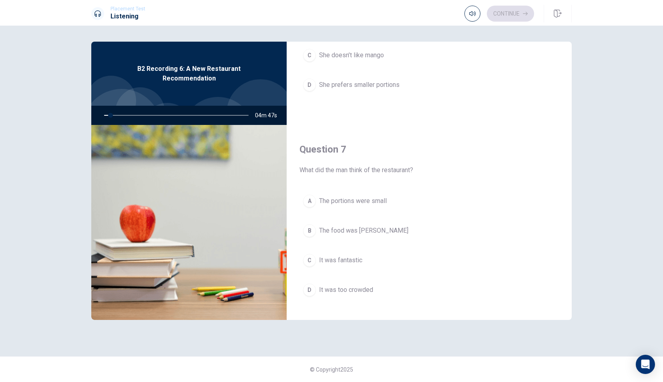
scroll to position [158, 0]
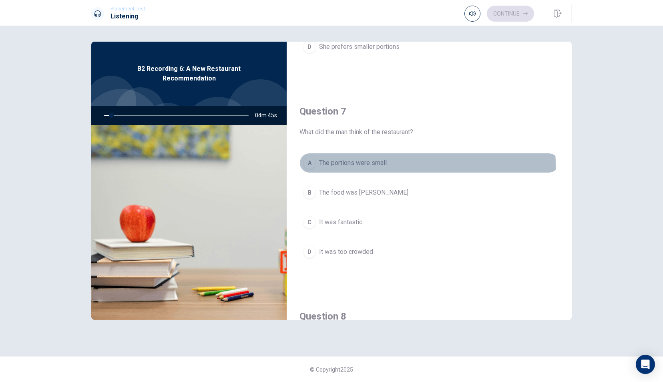
click at [354, 164] on span "The portions were small" at bounding box center [353, 163] width 68 height 10
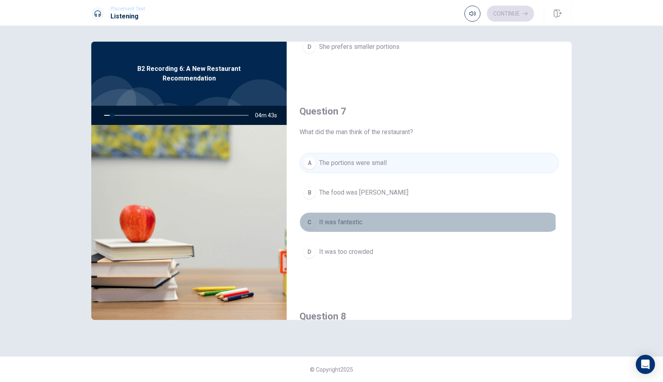
click at [353, 224] on span "It was fantastic" at bounding box center [340, 222] width 43 height 10
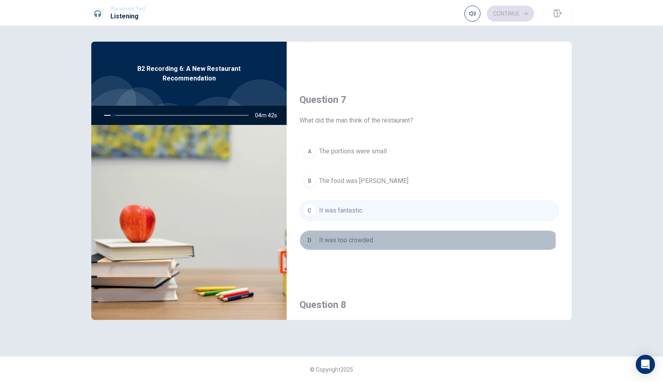
click at [353, 240] on span "It was too crowded" at bounding box center [346, 240] width 54 height 10
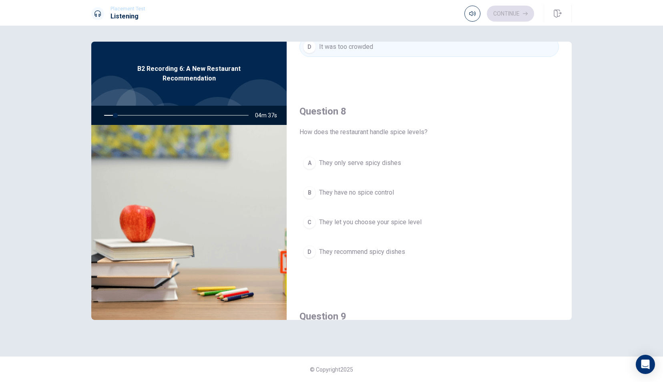
scroll to position [395, 0]
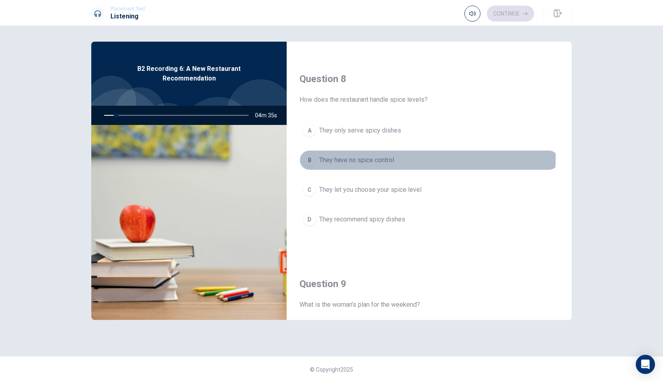
click at [366, 155] on span "They have no spice control" at bounding box center [356, 160] width 75 height 10
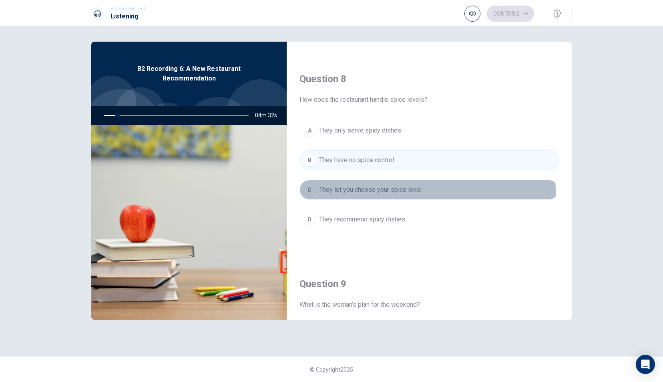
click at [362, 189] on span "They let you choose your spice level" at bounding box center [370, 190] width 103 height 10
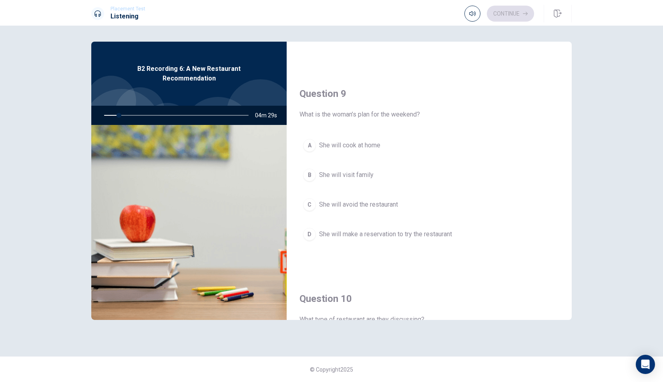
scroll to position [586, 0]
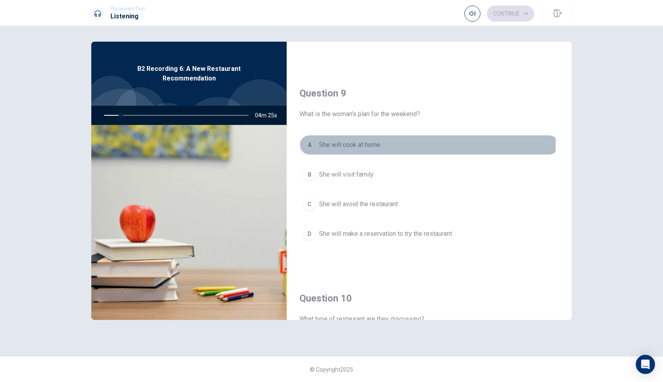
click at [346, 140] on span "She will cook at home" at bounding box center [349, 145] width 61 height 10
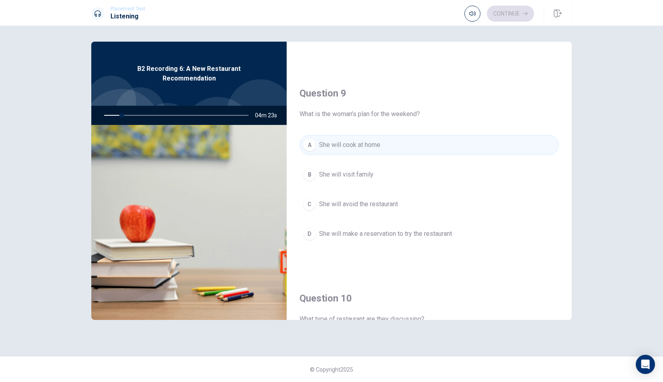
scroll to position [607, 0]
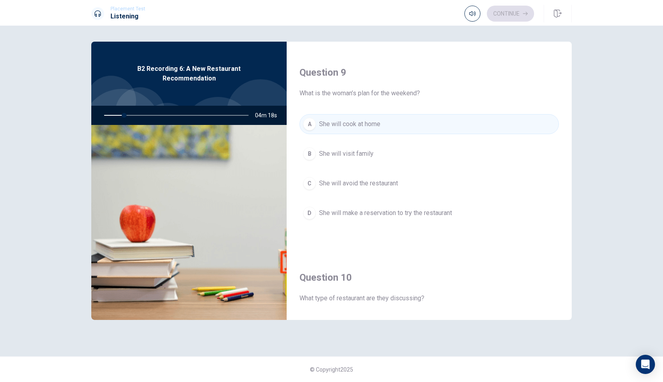
click at [360, 208] on span "She will make a reservation to try the restaurant" at bounding box center [385, 213] width 133 height 10
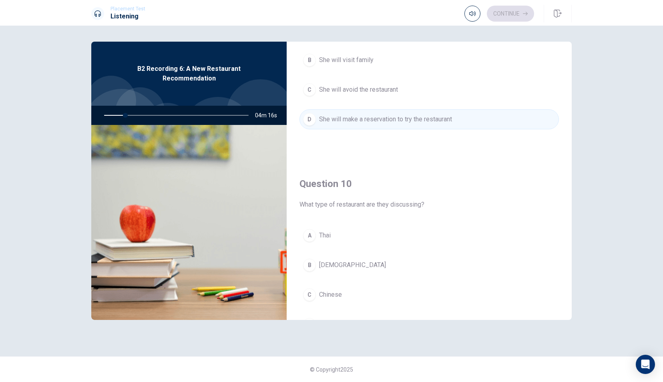
scroll to position [741, 0]
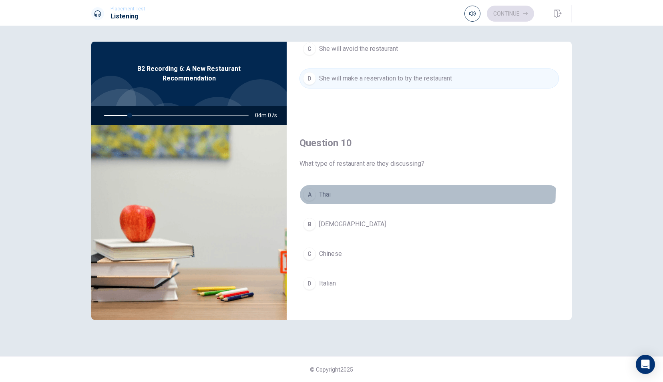
click at [326, 190] on span "Thai" at bounding box center [325, 195] width 12 height 10
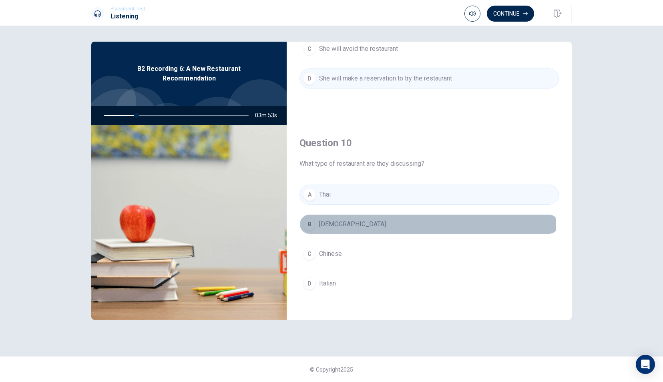
click at [330, 228] on button "B Indian" at bounding box center [430, 224] width 260 height 20
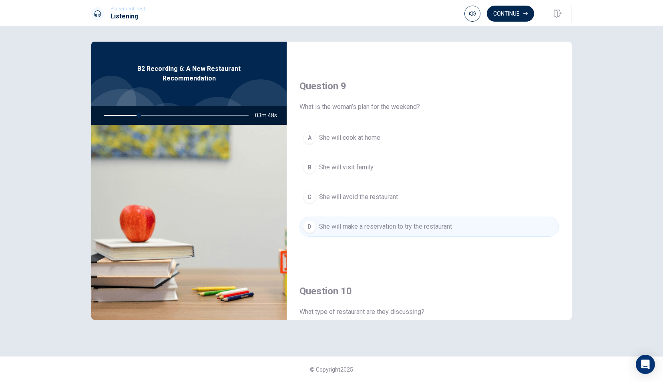
scroll to position [698, 0]
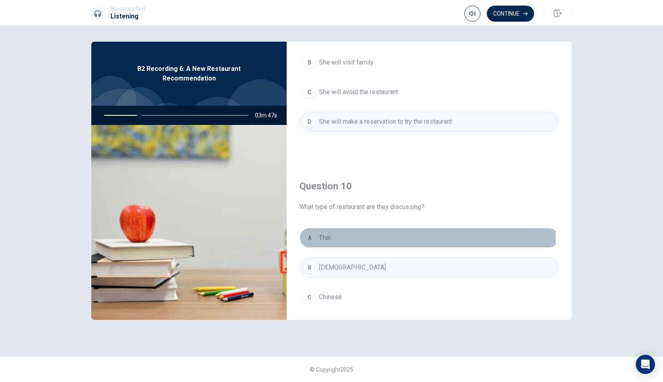
drag, startPoint x: 325, startPoint y: 233, endPoint x: 360, endPoint y: 170, distance: 71.7
click at [360, 170] on div "Question 10 What type of restaurant are they discussing? A Thai B Indian C Chin…" at bounding box center [429, 266] width 285 height 205
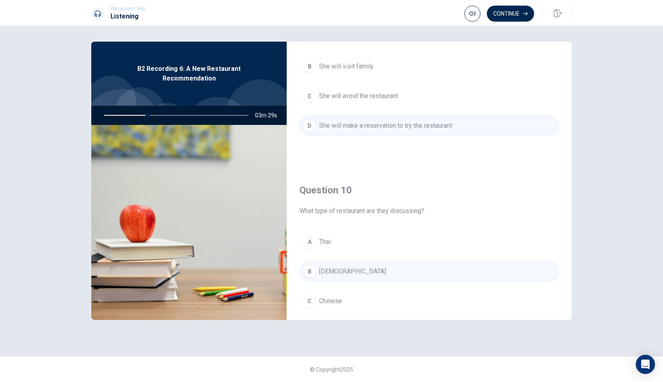
scroll to position [741, 0]
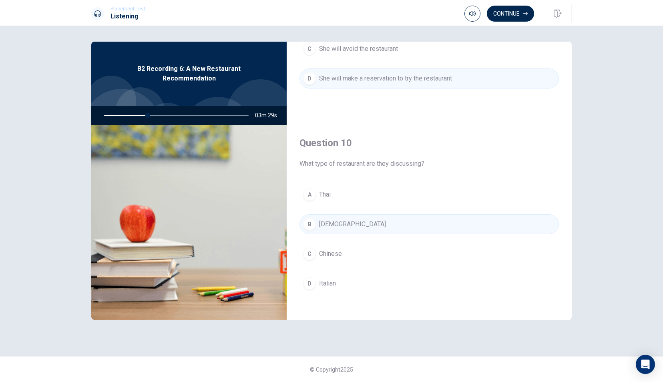
click at [328, 194] on span "Thai" at bounding box center [325, 195] width 12 height 10
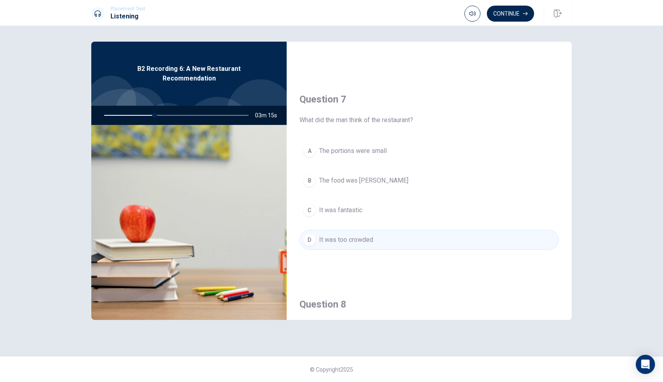
scroll to position [159, 0]
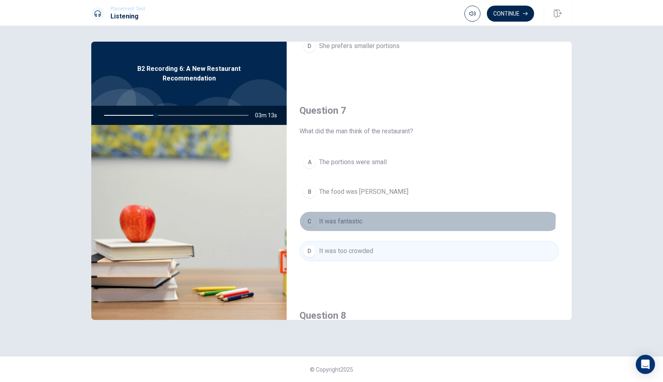
click at [350, 217] on span "It was fantastic" at bounding box center [340, 222] width 43 height 10
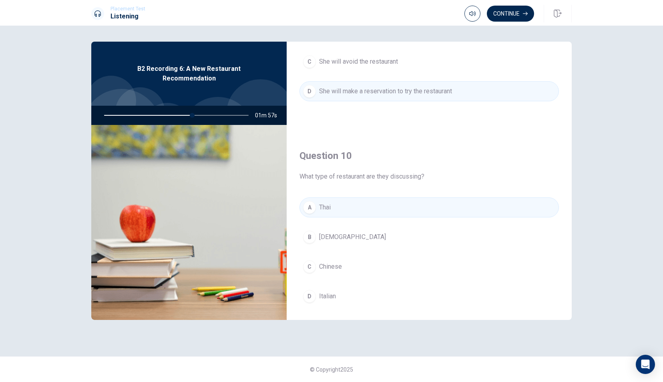
scroll to position [741, 0]
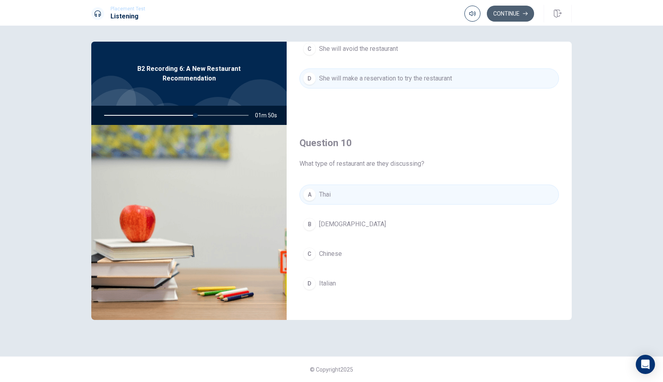
click at [505, 12] on button "Continue" at bounding box center [510, 14] width 47 height 16
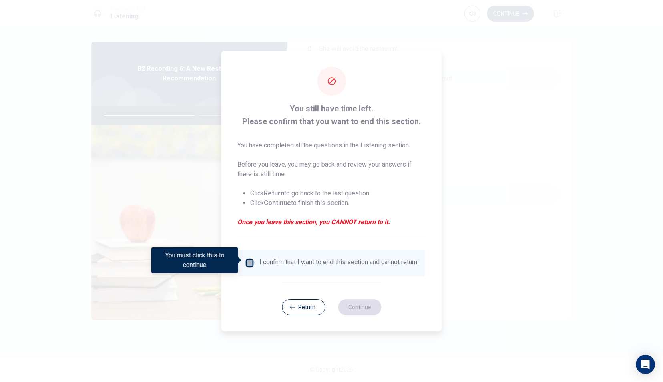
click at [251, 264] on input "You must click this to continue" at bounding box center [250, 263] width 10 height 10
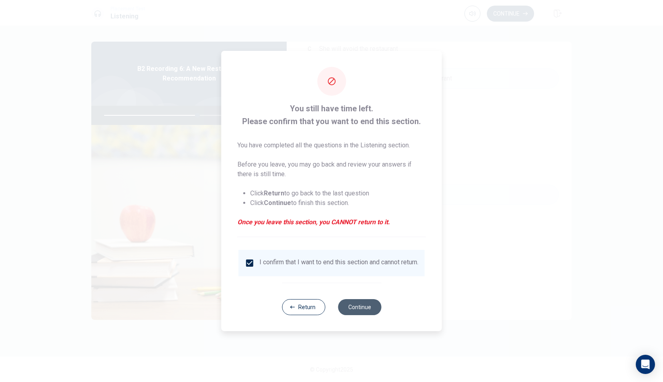
click at [357, 311] on button "Continue" at bounding box center [359, 307] width 43 height 16
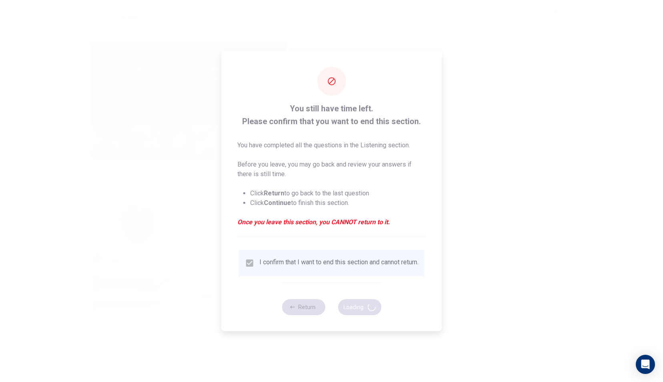
type input "65"
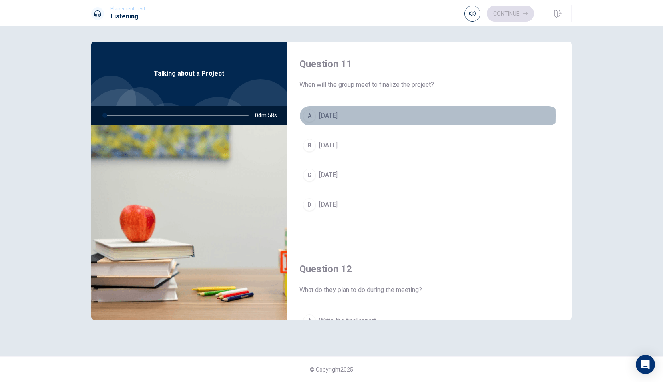
click at [336, 115] on span "[DATE]" at bounding box center [328, 116] width 18 height 10
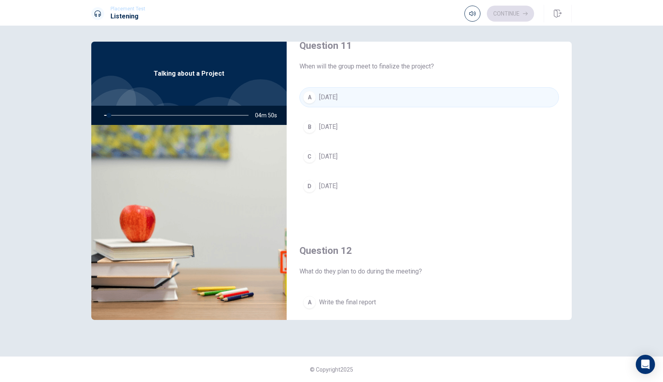
scroll to position [19, 0]
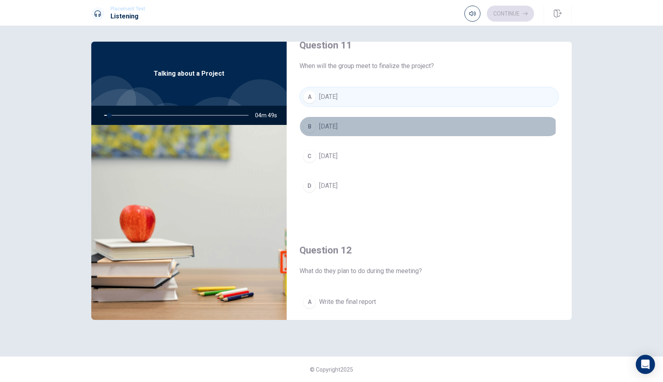
click at [310, 127] on div "B" at bounding box center [309, 126] width 13 height 13
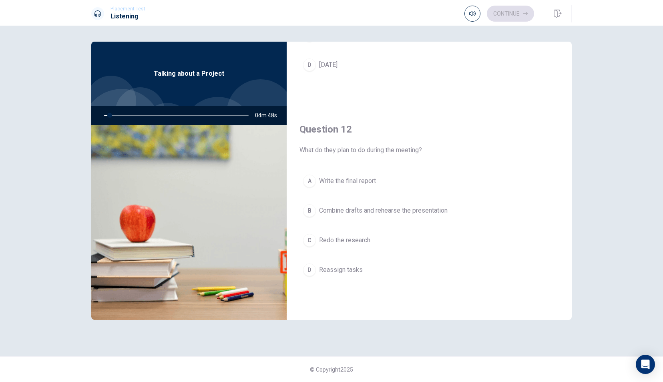
scroll to position [164, 0]
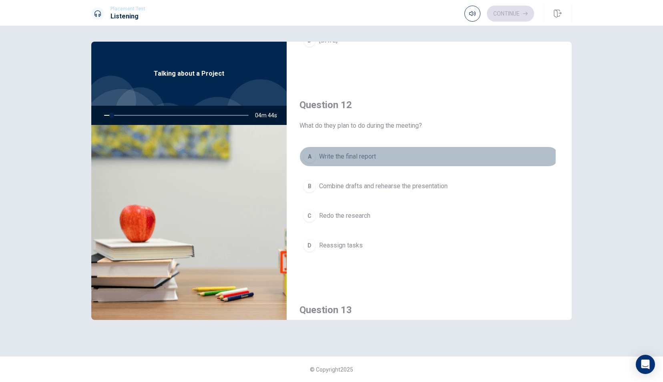
click at [366, 155] on span "Write the final report" at bounding box center [347, 157] width 57 height 10
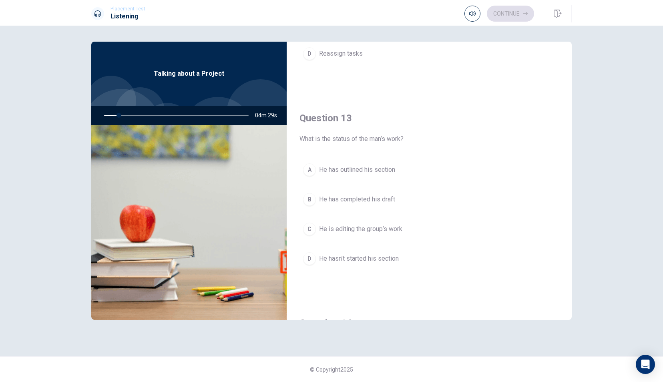
scroll to position [363, 0]
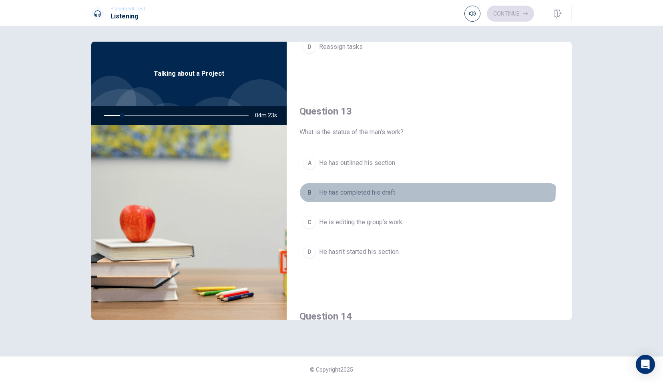
click at [354, 188] on span "He has completed his draft" at bounding box center [357, 193] width 76 height 10
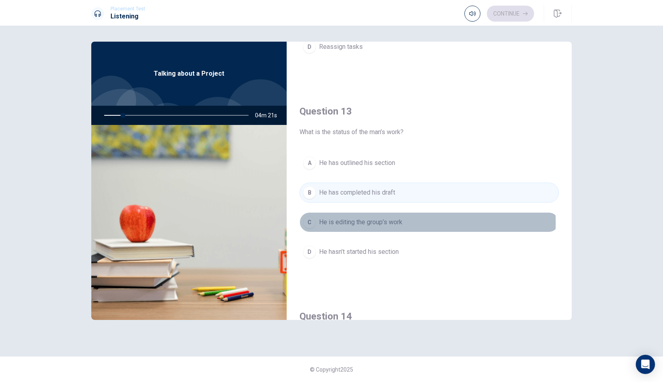
click at [344, 219] on span "He is editing the group’s work" at bounding box center [360, 222] width 83 height 10
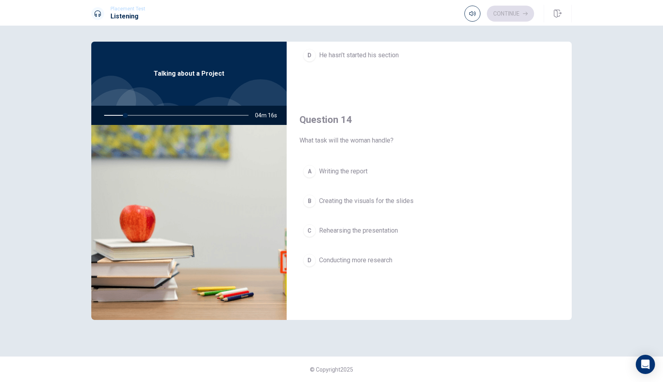
scroll to position [560, 0]
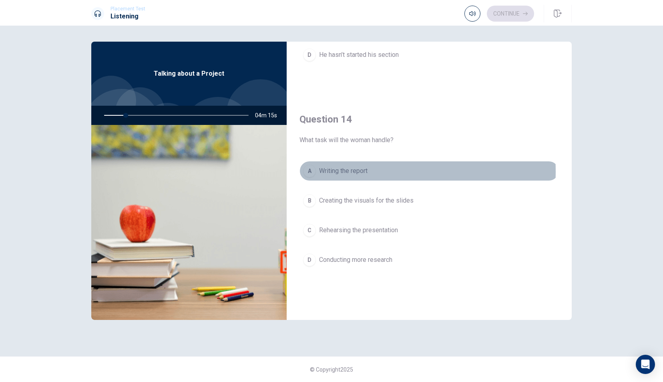
click at [342, 168] on span "Writing the report" at bounding box center [343, 171] width 48 height 10
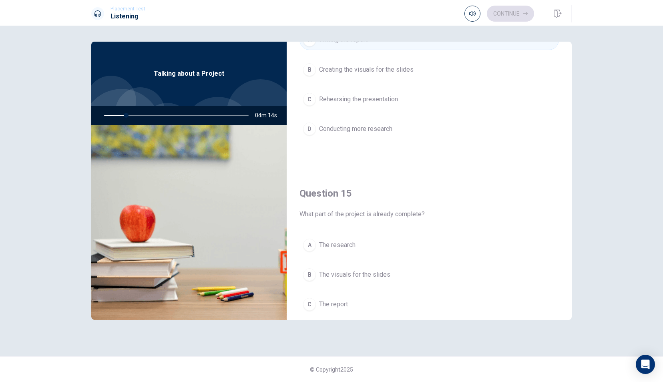
scroll to position [741, 0]
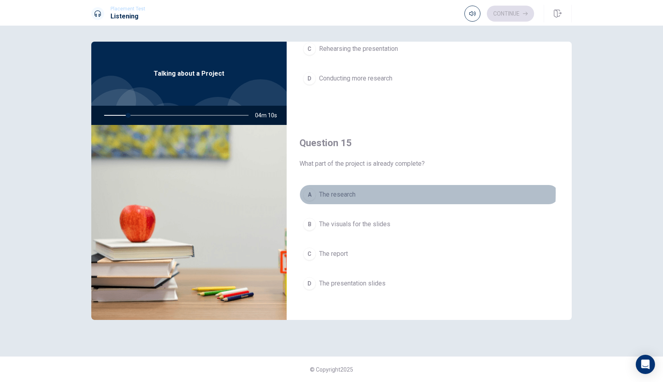
click at [332, 190] on span "The research" at bounding box center [337, 195] width 36 height 10
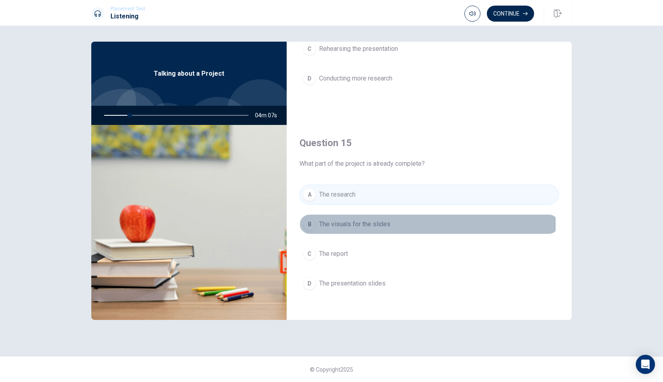
click at [352, 219] on span "The visuals for the slides" at bounding box center [354, 224] width 71 height 10
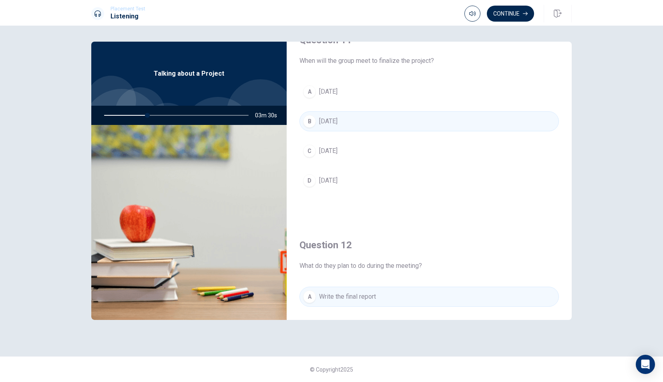
scroll to position [25, 0]
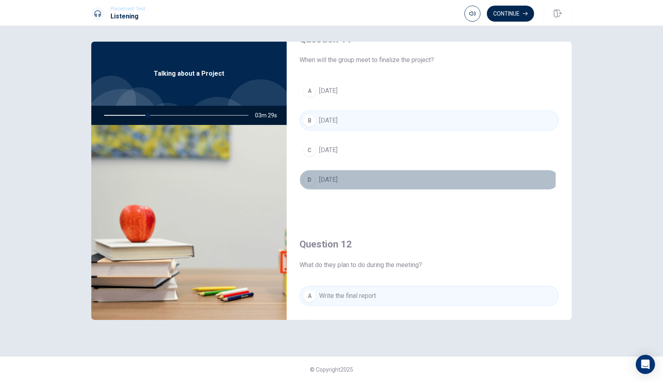
click at [325, 177] on span "[DATE]" at bounding box center [328, 180] width 18 height 10
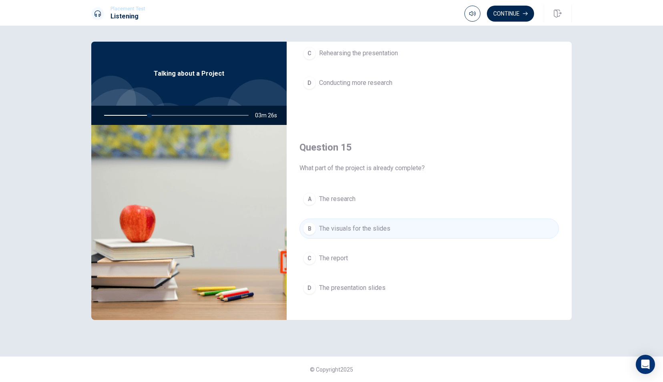
scroll to position [741, 0]
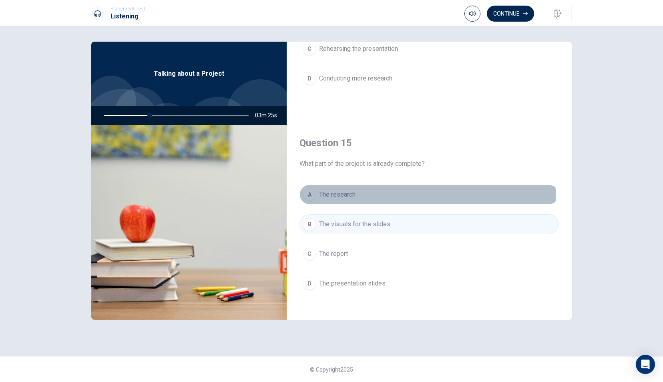
click at [330, 190] on span "The research" at bounding box center [337, 195] width 36 height 10
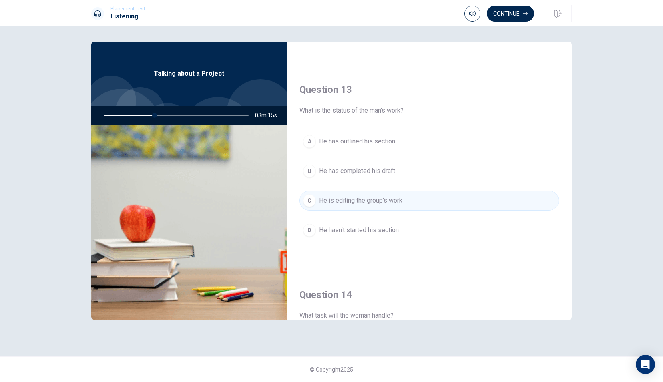
scroll to position [384, 0]
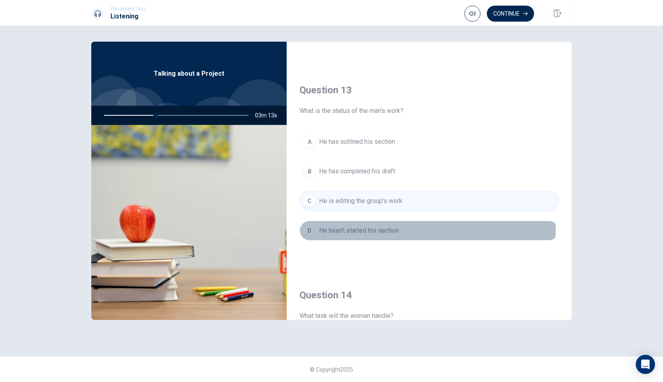
click at [387, 226] on span "He hasn’t started his section" at bounding box center [359, 231] width 80 height 10
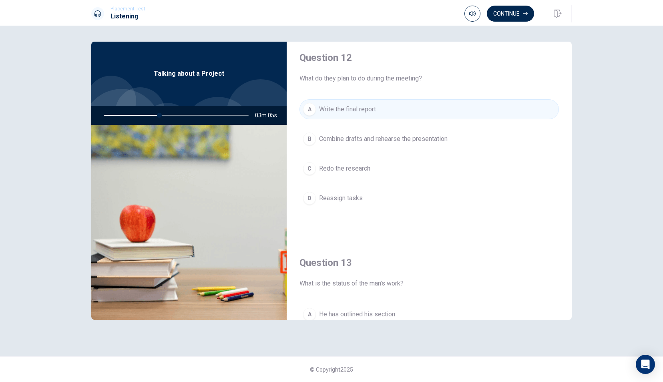
scroll to position [212, 0]
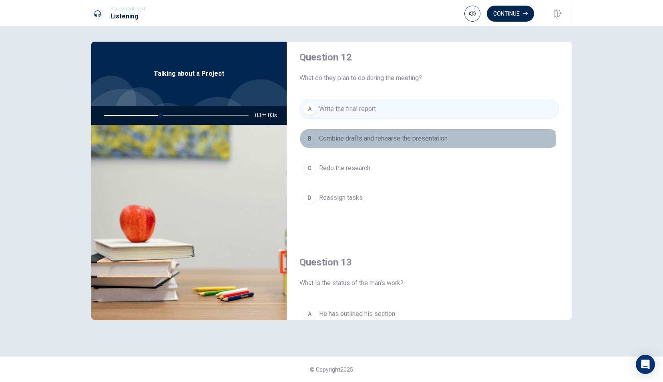
click at [376, 139] on span "Combine drafts and rehearse the presentation" at bounding box center [383, 139] width 129 height 10
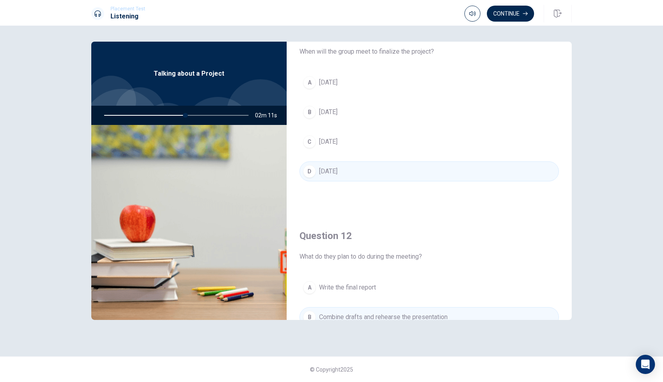
scroll to position [0, 0]
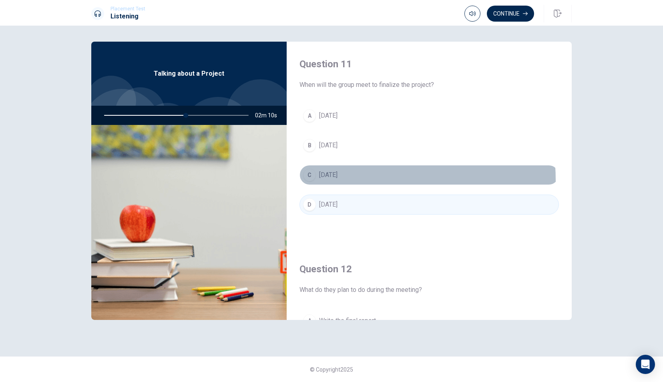
click at [336, 179] on button "C [DATE]" at bounding box center [430, 175] width 260 height 20
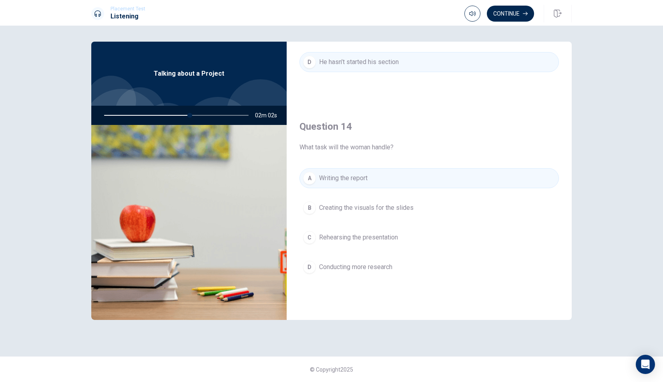
scroll to position [589, 0]
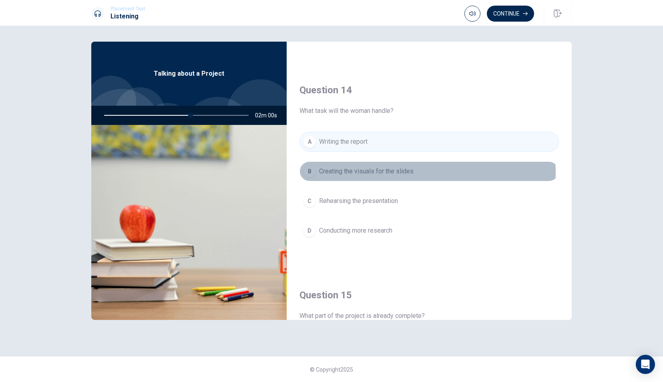
click at [379, 169] on span "Creating the visuals for the slides" at bounding box center [366, 172] width 95 height 10
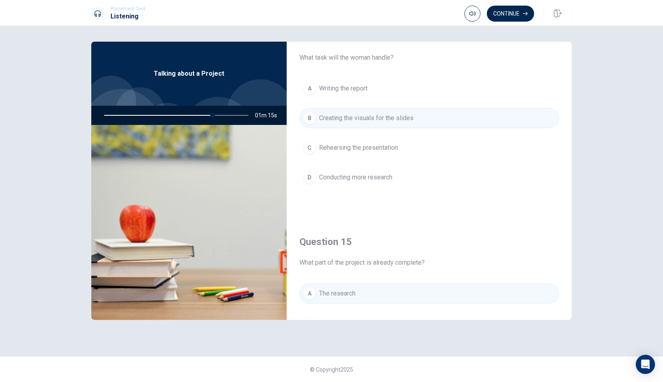
scroll to position [741, 0]
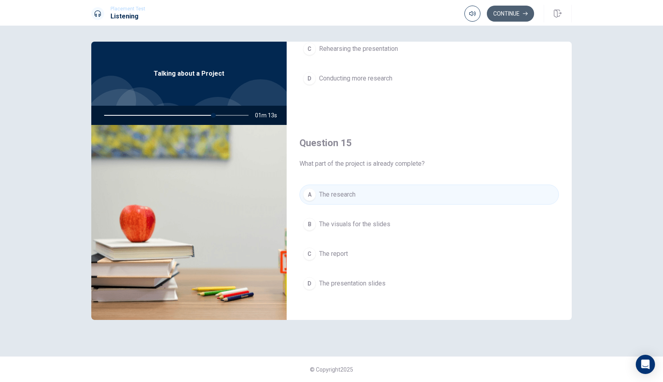
click at [505, 8] on button "Continue" at bounding box center [510, 14] width 47 height 16
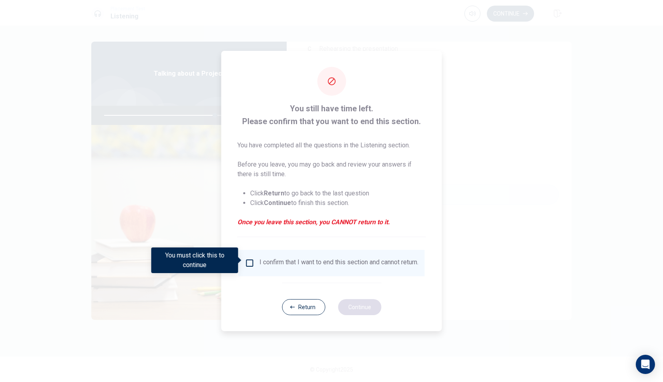
click at [378, 312] on div "You still have time left. Please confirm that you want to end this section. You…" at bounding box center [331, 191] width 221 height 280
click at [246, 260] on input "You must click this to continue" at bounding box center [250, 263] width 10 height 10
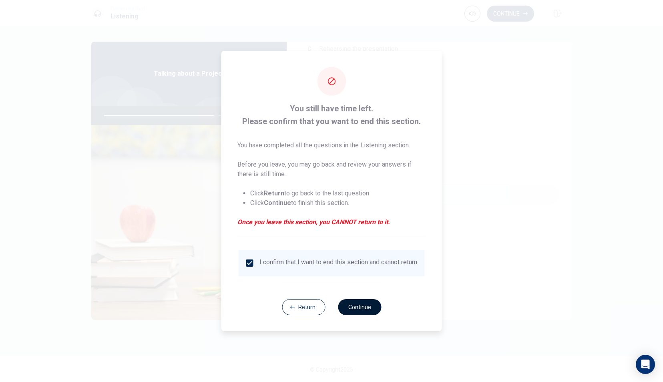
click at [370, 312] on button "Continue" at bounding box center [359, 307] width 43 height 16
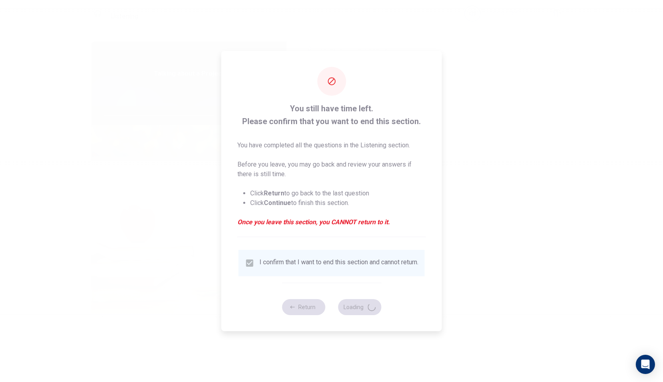
type input "78"
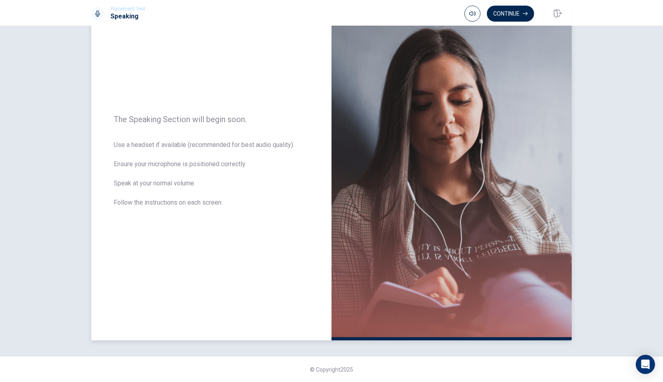
scroll to position [0, 0]
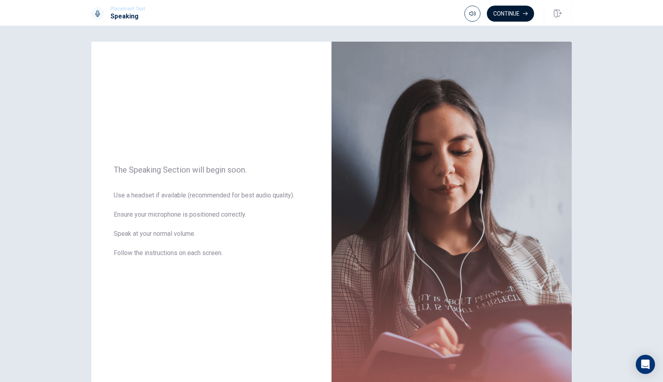
click at [510, 14] on button "Continue" at bounding box center [510, 14] width 47 height 16
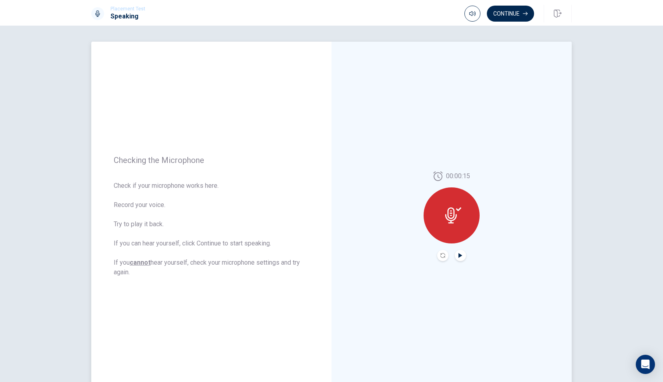
click at [458, 257] on icon "Play Audio" at bounding box center [460, 255] width 5 height 5
click at [512, 18] on button "Continue" at bounding box center [510, 14] width 47 height 16
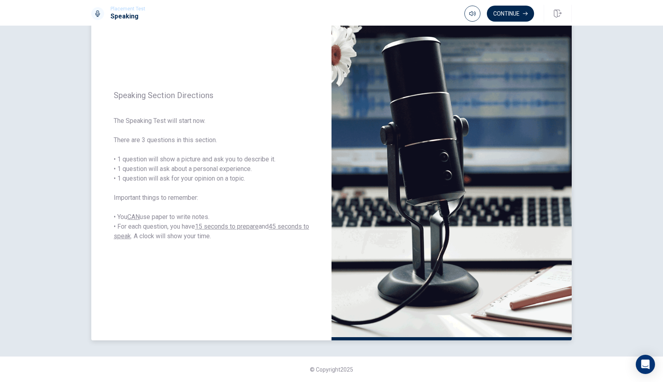
scroll to position [34, 0]
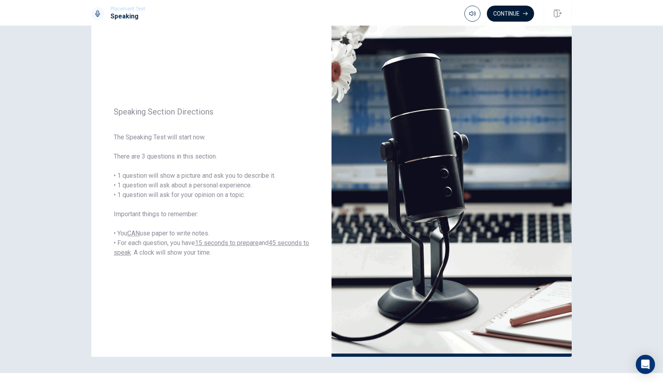
click at [504, 17] on button "Continue" at bounding box center [510, 14] width 47 height 16
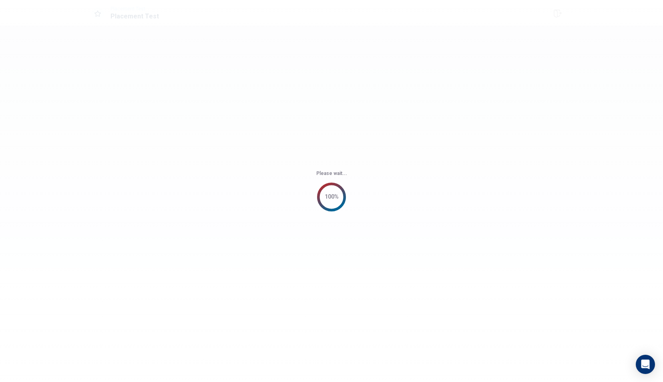
scroll to position [0, 0]
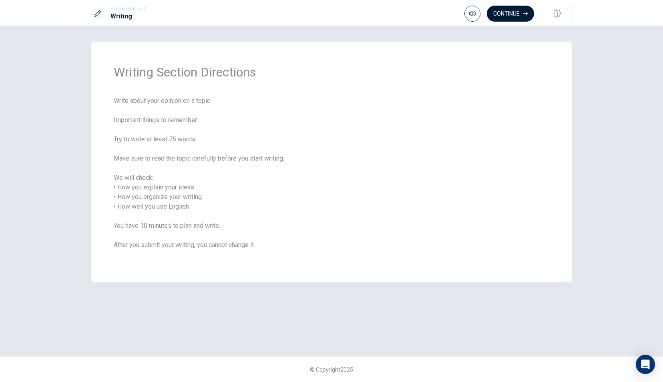
click at [508, 17] on button "Continue" at bounding box center [510, 14] width 47 height 16
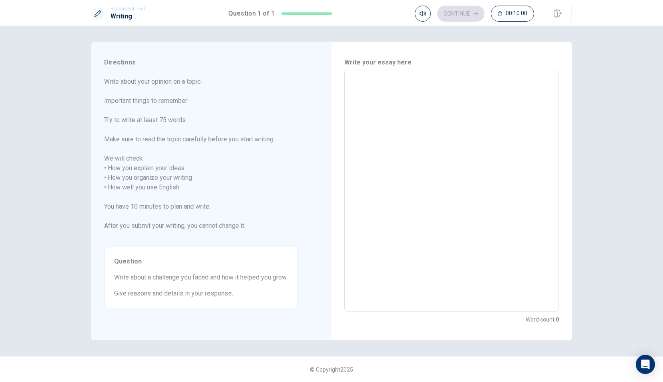
click at [374, 101] on textarea at bounding box center [451, 190] width 203 height 229
click at [379, 125] on textarea at bounding box center [451, 190] width 203 height 229
type textarea "M"
type textarea "x"
type textarea "My"
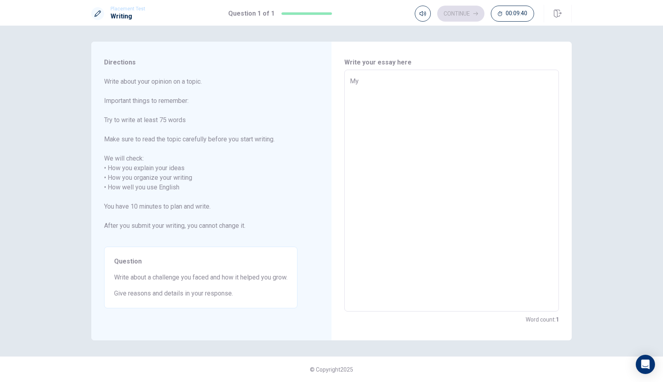
type textarea "x"
type textarea "My"
type textarea "x"
type textarea "My c"
type textarea "x"
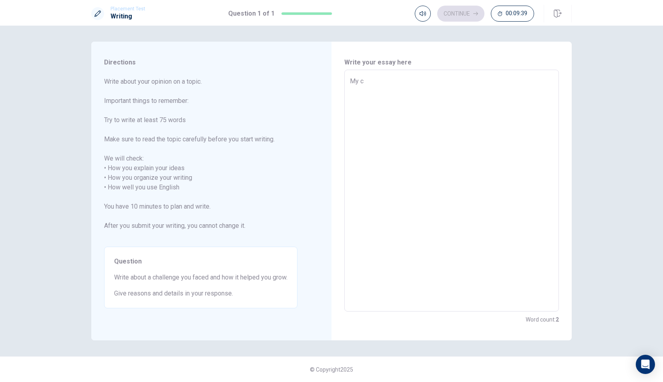
type textarea "My ch"
type textarea "x"
type textarea "My cha"
type textarea "x"
type textarea "My chal"
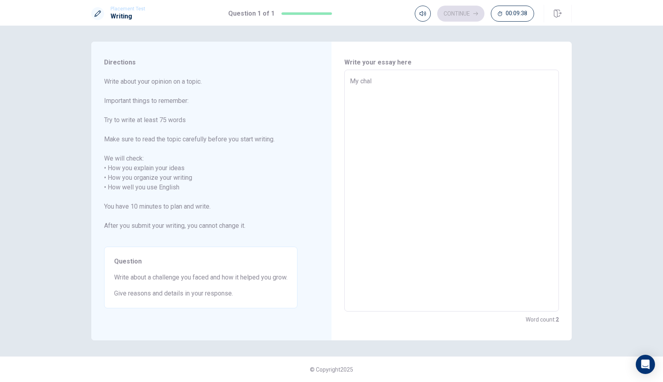
type textarea "x"
type textarea "My chall"
type textarea "x"
type textarea "My challe"
type textarea "x"
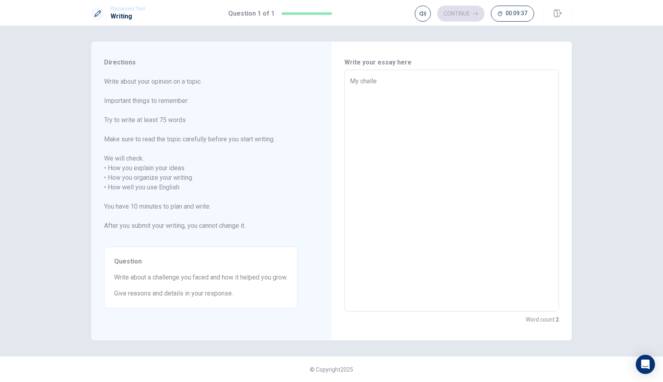
type textarea "My challen"
type textarea "x"
type textarea "My challeng"
type textarea "x"
type textarea "My challenge"
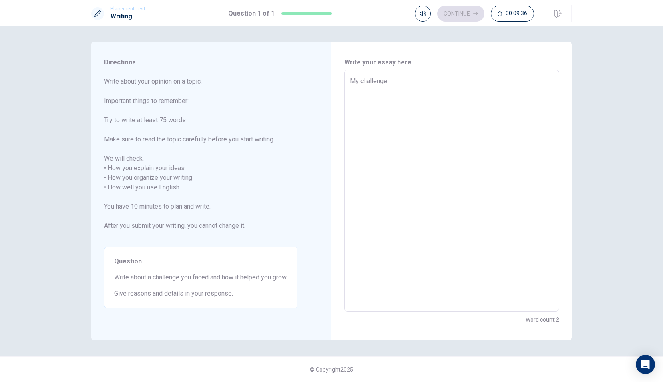
type textarea "x"
type textarea "My challenge"
type textarea "x"
type textarea "My challenge I"
type textarea "x"
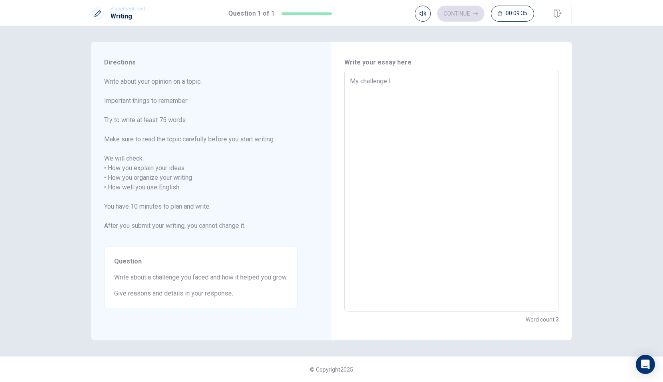
type textarea "My challenge I"
type textarea "x"
type textarea "My challenge I f"
type textarea "x"
type textarea "My challenge I fa"
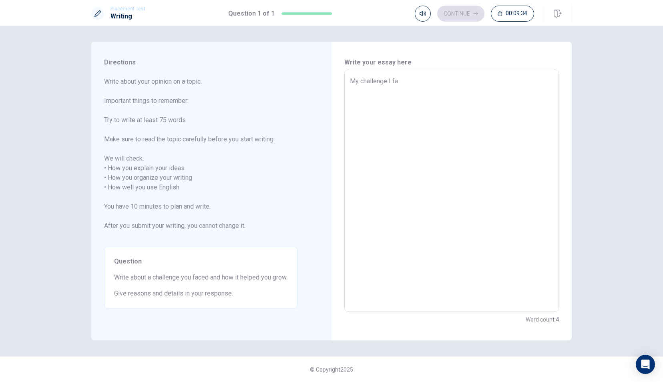
type textarea "x"
type textarea "My challenge I fac"
type textarea "x"
type textarea "My challenge I face"
type textarea "x"
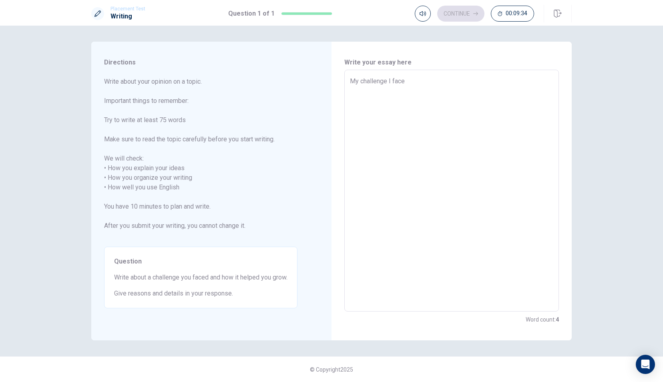
type textarea "My challenge I faced"
type textarea "x"
type textarea "My challenge I faced"
type textarea "x"
type textarea "My challenge I faced i"
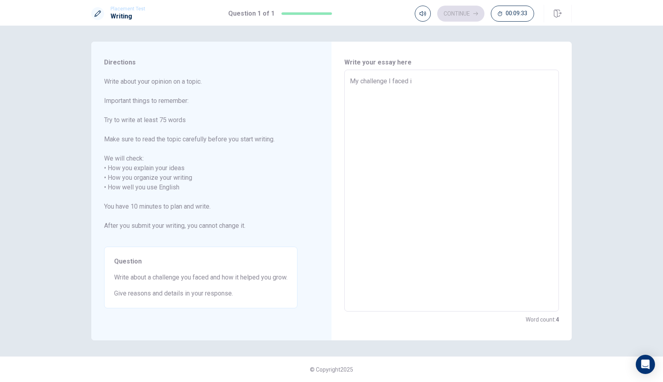
type textarea "x"
type textarea "My challenge I faced is"
type textarea "x"
type textarea "My challenge I faced is"
type textarea "x"
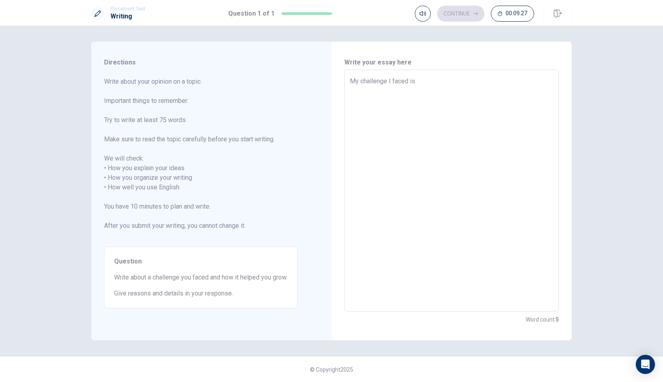
type textarea "My challenge I faced is e"
type textarea "x"
type textarea "My challenge I faced is en"
type textarea "x"
type textarea "My challenge I faced is ent"
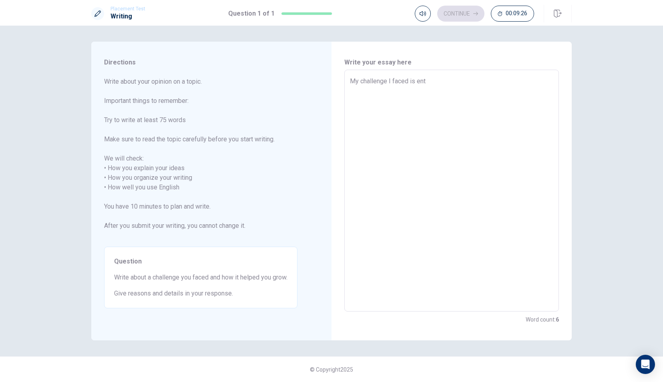
type textarea "x"
type textarea "My challenge I faced is ente"
type textarea "x"
type textarea "My challenge I faced is enter"
type textarea "x"
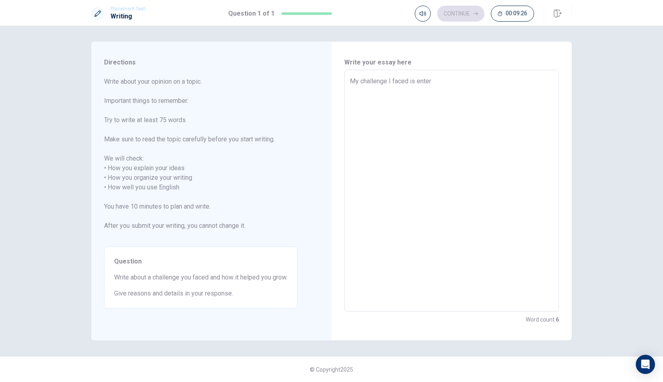
type textarea "My challenge I faced is enteri"
type textarea "x"
type textarea "My challenge I faced is enterin"
type textarea "x"
type textarea "My challenge I faced is entering"
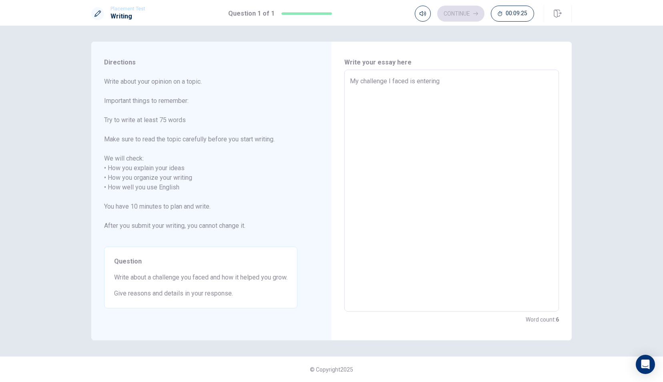
type textarea "x"
type textarea "My challenge I faced is entering"
type textarea "x"
type textarea "My challenge I faced is entering t"
type textarea "x"
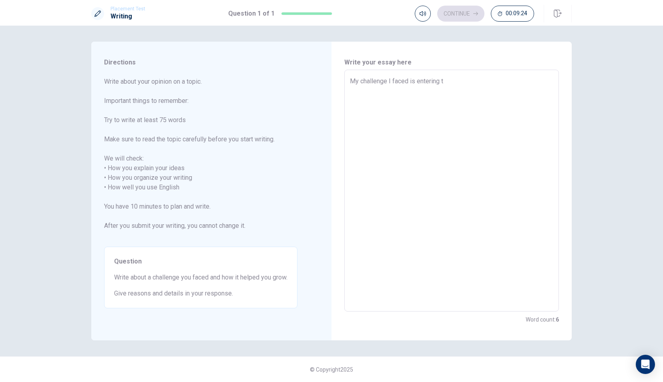
type textarea "My challenge I faced is entering th"
type textarea "x"
type textarea "My challenge I faced is entering the"
type textarea "x"
type textarea "My challenge I faced is entering the"
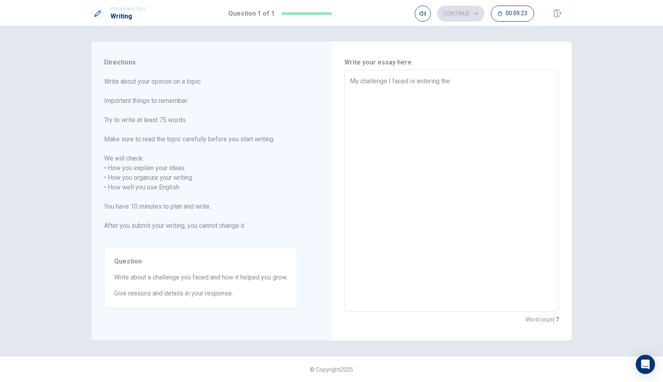
type textarea "x"
type textarea "My challenge I faced is entering the c"
type textarea "x"
type textarea "My challenge I faced is entering the co"
type textarea "x"
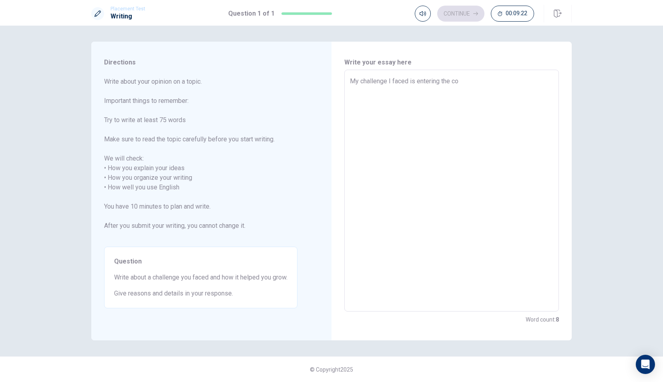
type textarea "My challenge I faced is entering the con"
type textarea "x"
type textarea "My challenge I faced is entering the cont"
type textarea "x"
type textarea "My challenge I faced is entering the [PERSON_NAME]"
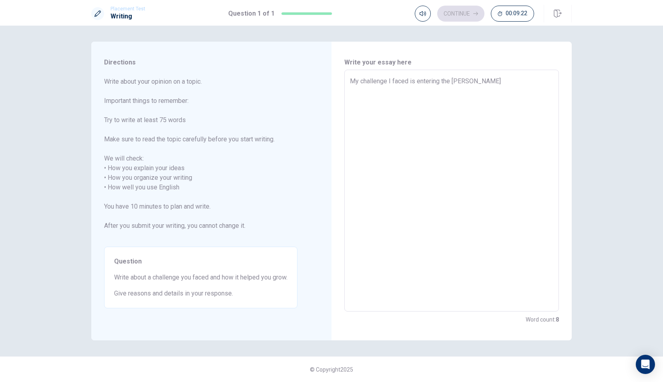
type textarea "x"
type textarea "My challenge I faced is entering the contes"
type textarea "x"
type textarea "My challenge I faced is entering the contest"
type textarea "x"
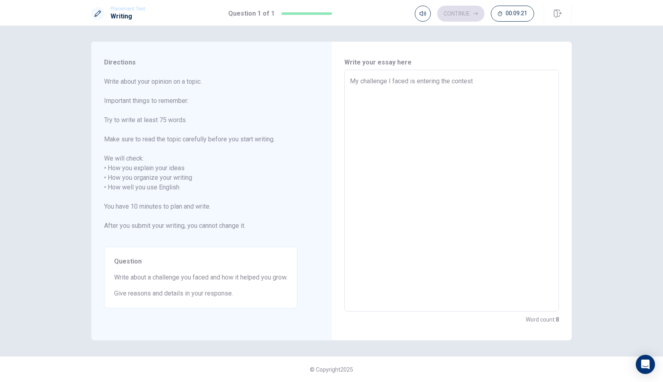
type textarea "My challenge I faced is entering the contestu"
type textarea "x"
type textarea "My challenge I faced is entering the contest"
type textarea "x"
type textarea "My challenge I faced is entering the contes"
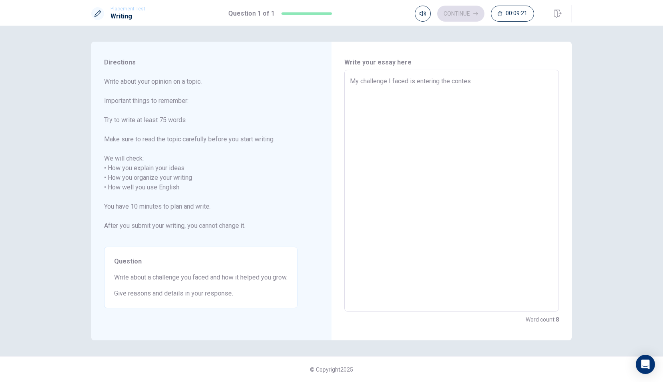
type textarea "x"
type textarea "My challenge I faced is entering the [PERSON_NAME]"
type textarea "x"
type textarea "My challenge I faced is entering the cont"
type textarea "x"
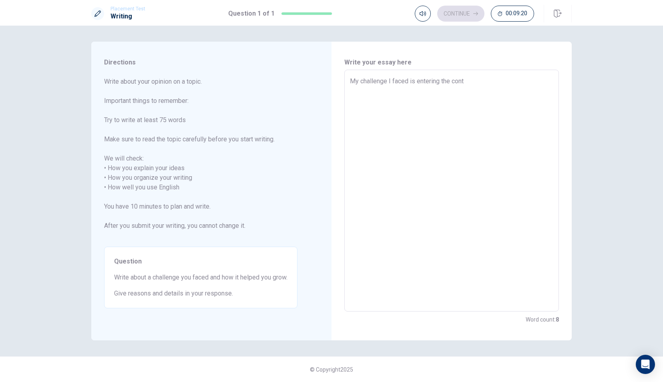
type textarea "My challenge I faced is entering the con"
type textarea "x"
type textarea "My challenge I faced is entering the co"
type textarea "x"
type textarea "My challenge I faced is entering the c"
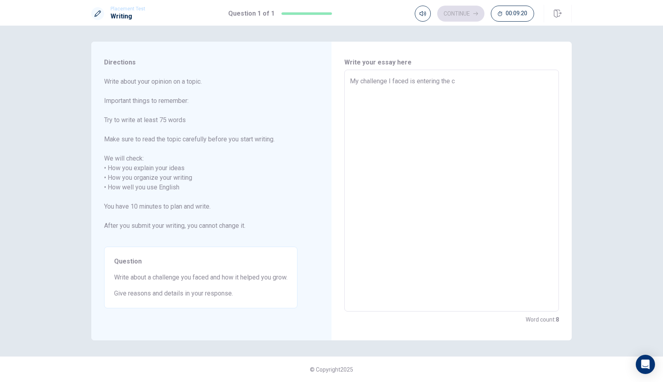
type textarea "x"
type textarea "My challenge I faced is entering the"
type textarea "x"
type textarea "My challenge I faced is entering the p"
type textarea "x"
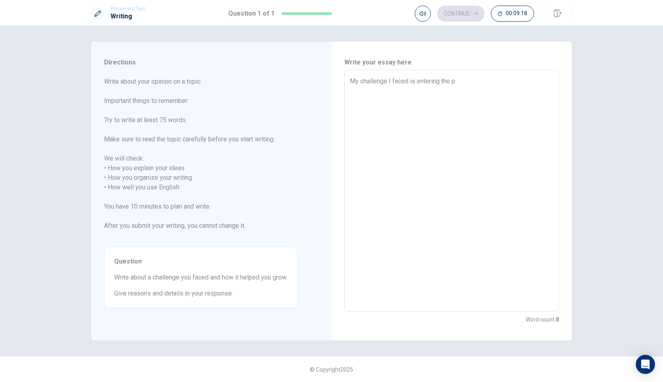
type textarea "My challenge I faced is entering the pi"
type textarea "x"
type textarea "My challenge I faced is entering the pia"
type textarea "x"
type textarea "My challenge I faced is entering the pian"
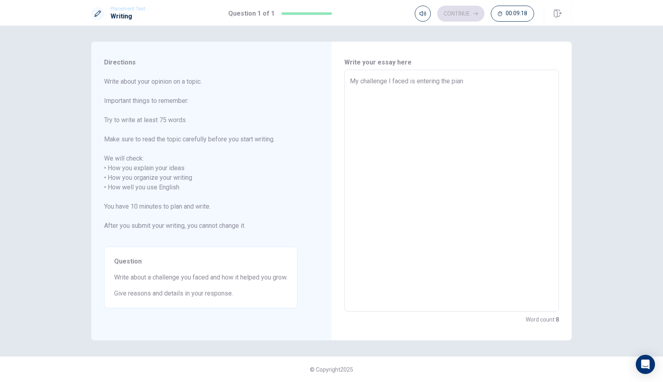
type textarea "x"
type textarea "My challenge I faced is entering the piano"
type textarea "x"
type textarea "My challenge I faced is entering the piano"
type textarea "x"
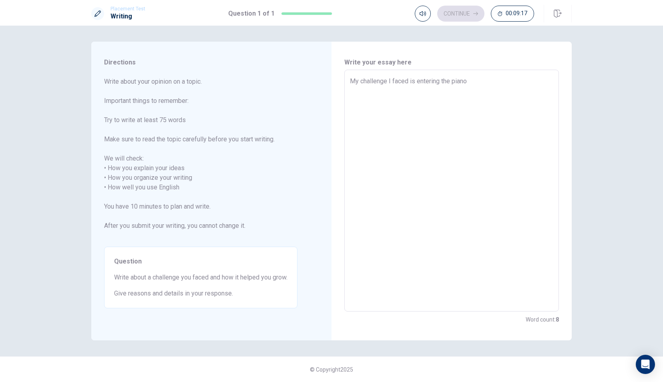
type textarea "My challenge I faced is entering the piano c"
type textarea "x"
type textarea "My challenge I faced is entering the piano co"
type textarea "x"
type textarea "My challenge I faced is entering the piano con"
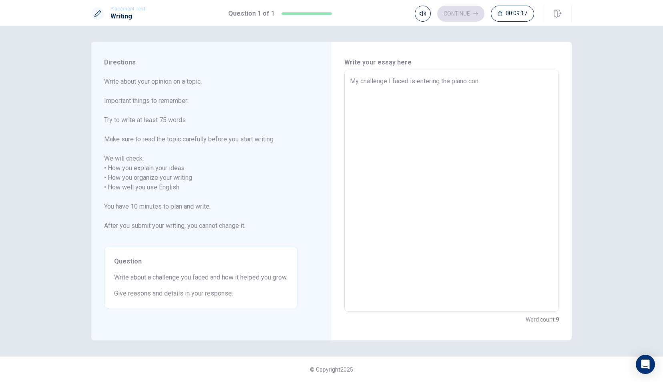
type textarea "x"
type textarea "My challenge I faced is entering the piano cont"
type textarea "x"
type textarea "My challenge I faced is entering the piano [PERSON_NAME]"
type textarea "x"
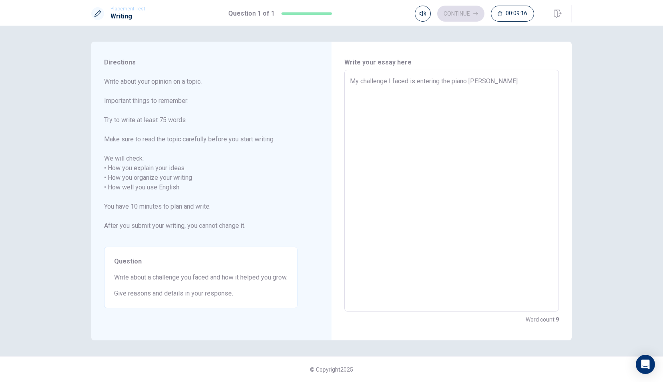
type textarea "My challenge I faced is entering the piano contes"
type textarea "x"
type textarea "My challenge I faced is entering the piano contesu"
type textarea "x"
type textarea "My challenge I faced is entering the piano contes"
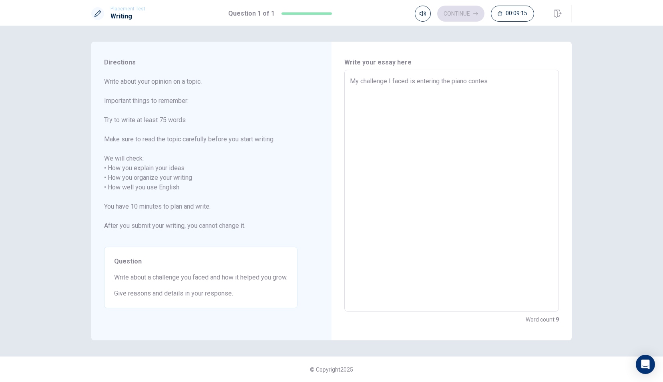
type textarea "x"
type textarea "My challenge I faced is entering the piano contest"
type textarea "x"
type textarea "My challenge I faced is entering the piano contest."
type textarea "x"
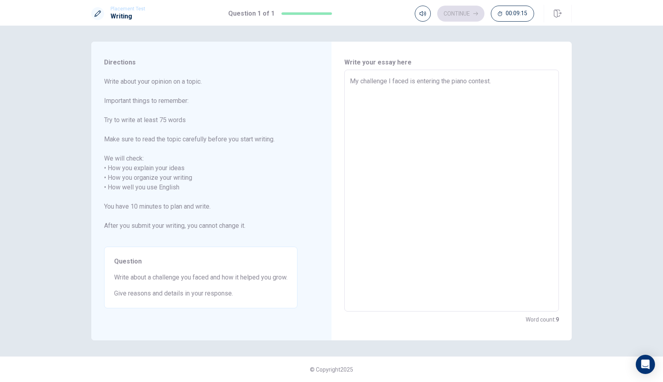
type textarea "My challenge I faced is entering the piano contest."
type textarea "x"
type textarea "My challenge I faced is entering the piano contest. i"
type textarea "x"
type textarea "My challenge I faced is entering the piano contest."
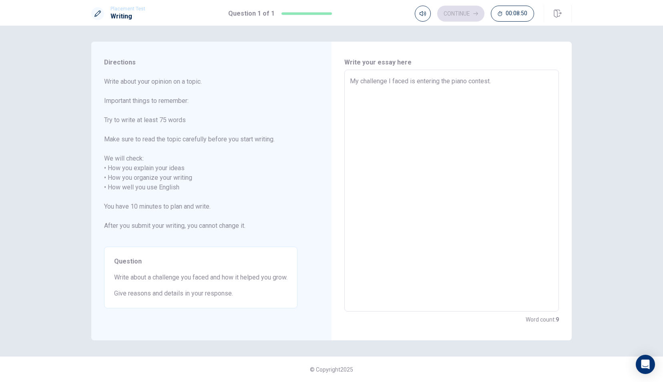
type textarea "x"
type textarea "My challenge I faced is entering the piano contest. R"
type textarea "x"
type textarea "My challenge I faced is entering the piano contest. Re"
type textarea "x"
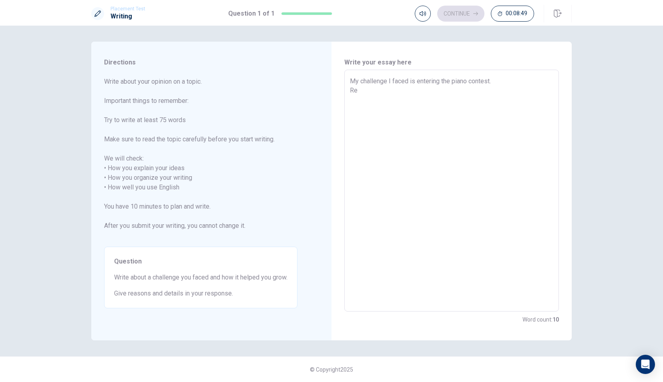
type textarea "My challenge I faced is entering the piano contest. Rea"
type textarea "x"
type textarea "My challenge I faced is entering the piano contest. [GEOGRAPHIC_DATA]"
type textarea "x"
type textarea "My challenge I faced is entering the piano contest. [GEOGRAPHIC_DATA]"
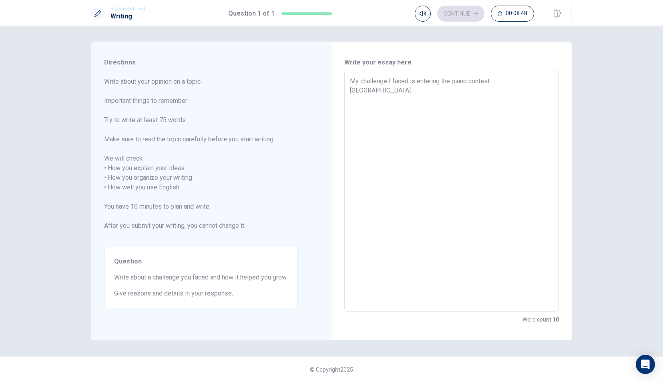
type textarea "x"
type textarea "My challenge I faced is entering the piano contest. Reason"
type textarea "x"
type textarea "My challenge I faced is entering the piano contest. Reason"
type textarea "x"
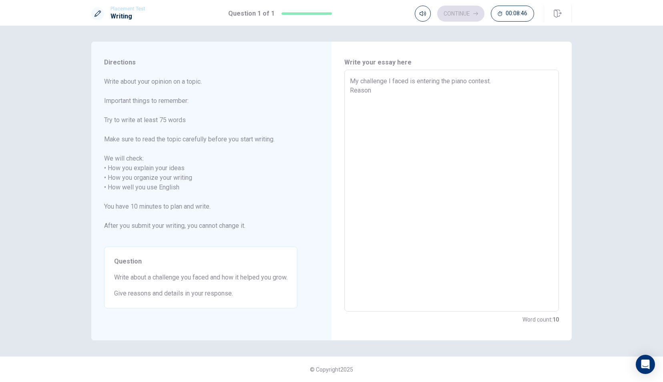
type textarea "My challenge I faced is entering the piano contest. Reason o"
type textarea "x"
type textarea "My challenge I faced is entering the piano contest. Reason of"
type textarea "x"
type textarea "My challenge I faced is entering the piano contest. Reason of"
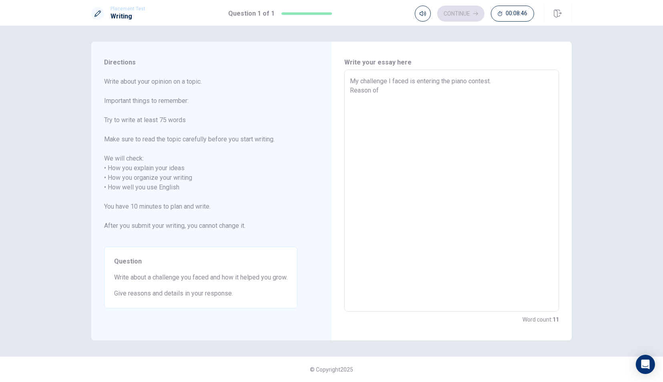
type textarea "x"
type textarea "My challenge I faced is entering the piano contest. Reason of i"
type textarea "x"
type textarea "My challenge I faced is entering the piano contest. Reason of it"
type textarea "x"
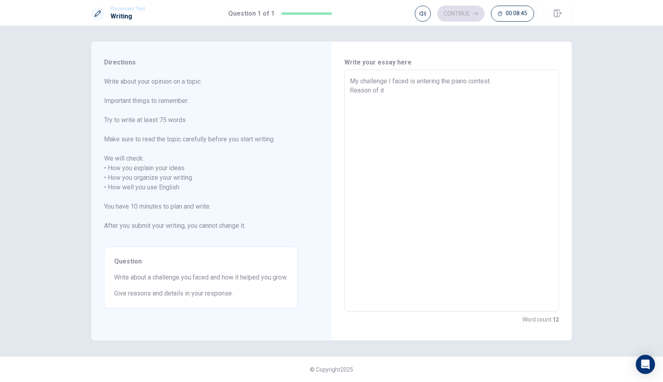
type textarea "My challenge I faced is entering the piano contest. Reason of it"
type textarea "x"
type textarea "My challenge I faced is entering the piano contest. Reason of it i"
type textarea "x"
type textarea "My challenge I faced is entering the piano contest. Reason of it is"
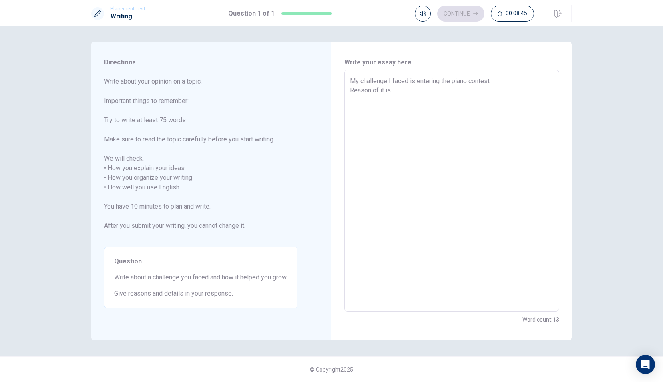
type textarea "x"
type textarea "My challenge I faced is entering the piano contest. Reason of it is"
type textarea "x"
type textarea "My challenge I faced is entering the piano contest. Reason of it is"
type textarea "x"
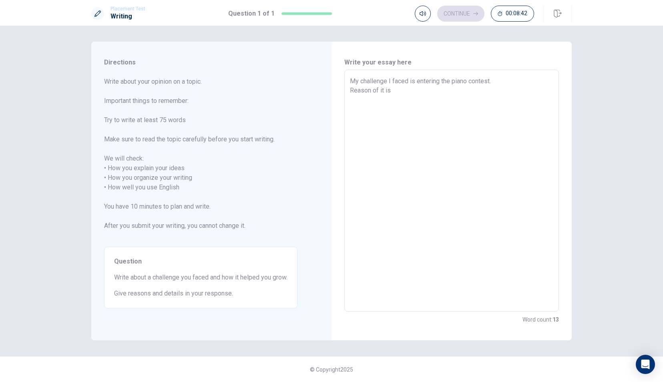
type textarea "My challenge I faced is entering the piano contest. Reason of it i"
type textarea "x"
type textarea "My challenge I faced is entering the piano contest. Reason of it"
type textarea "x"
type textarea "My challenge I faced is entering the piano contest. Reason of it"
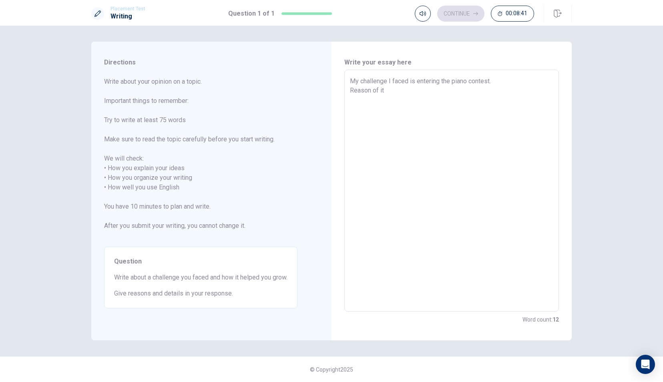
type textarea "x"
type textarea "My challenge I faced is entering the piano contest. Reason of i"
type textarea "x"
type textarea "My challenge I faced is entering the piano contest. Reason of"
type textarea "x"
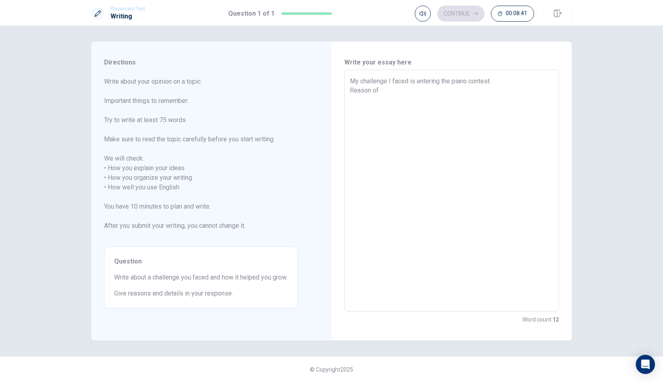
type textarea "My challenge I faced is entering the piano contest. Reason of"
type textarea "x"
type textarea "My challenge I faced is entering the piano contest. Reason o"
type textarea "x"
type textarea "My challenge I faced is entering the piano contest. Reason"
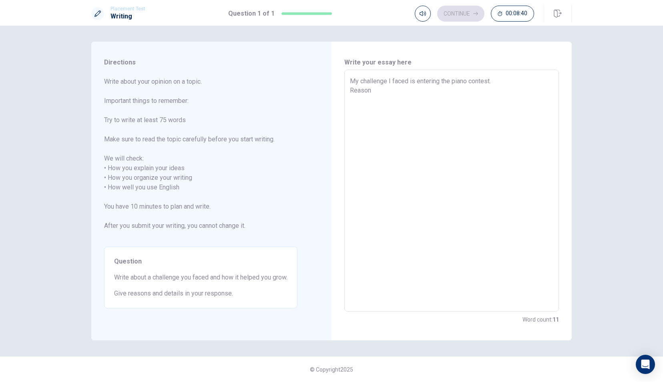
type textarea "x"
type textarea "My challenge I faced is entering the piano contest. Reason i"
type textarea "x"
type textarea "My challenge I faced is entering the piano contest. Reason is"
click at [475, 95] on textarea "My challenge I faced is entering the piano contest. Reason is" at bounding box center [451, 190] width 203 height 229
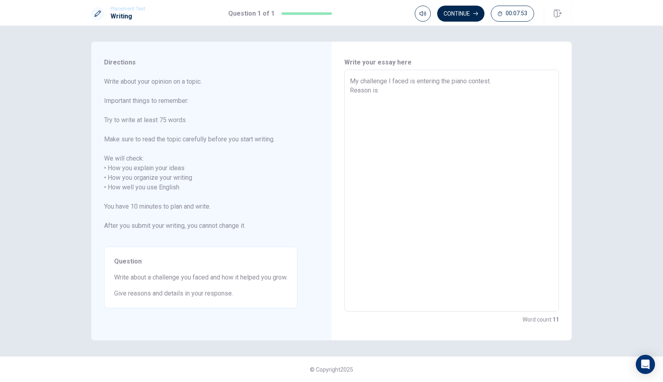
click at [418, 80] on textarea "My challenge I faced is entering the piano contest. Reason is" at bounding box center [451, 190] width 203 height 229
drag, startPoint x: 419, startPoint y: 82, endPoint x: 489, endPoint y: 79, distance: 70.5
click at [489, 79] on textarea "My challenge I faced is entering the piano contest. Reason is" at bounding box center [451, 190] width 203 height 229
click at [531, 78] on textarea "My challenge I faced is eorganizing a university festival. Reason is" at bounding box center [451, 190] width 203 height 229
click at [404, 100] on textarea "My challenge I faced is eorganizing a university festival. My role is best Reas…" at bounding box center [451, 190] width 203 height 229
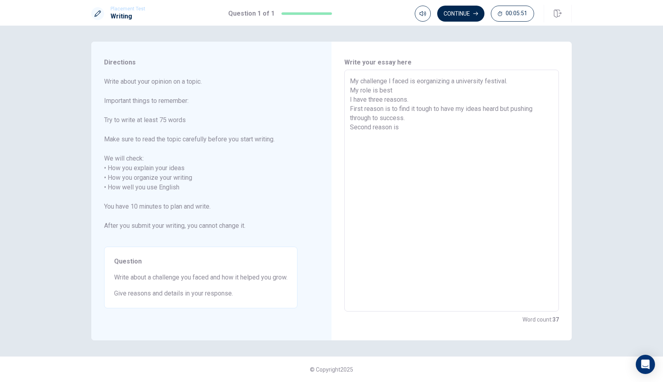
click at [396, 91] on textarea "My challenge I faced is eorganizing a university festival. My role is best I ha…" at bounding box center [451, 190] width 203 height 229
click at [403, 139] on textarea "My challenge I faced is eorganizing a university festival. As the top leader, i…" at bounding box center [451, 190] width 203 height 229
click at [506, 92] on textarea "My challenge I faced is eorganizing a university festival. As the top leader, i…" at bounding box center [451, 190] width 203 height 229
drag, startPoint x: 529, startPoint y: 92, endPoint x: 477, endPoint y: 93, distance: 52.1
click at [477, 93] on textarea "My challenge I faced is eorganizing a university festival. As the top leader, i…" at bounding box center [451, 190] width 203 height 229
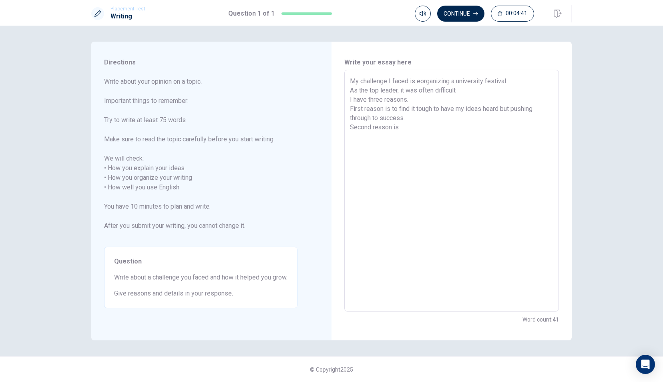
drag, startPoint x: 439, startPoint y: 92, endPoint x: 348, endPoint y: 90, distance: 91.3
click at [348, 90] on div "My challenge I faced is eorganizing a university festival. As the top leader, i…" at bounding box center [451, 191] width 215 height 242
click at [405, 117] on textarea "My challenge I faced is eorganizing a university festival. I have three reasons…" at bounding box center [451, 190] width 203 height 229
click at [404, 119] on textarea "My challenge I faced is eorganizing a university festival. I have three reasons…" at bounding box center [451, 190] width 203 height 229
paste textarea "a"
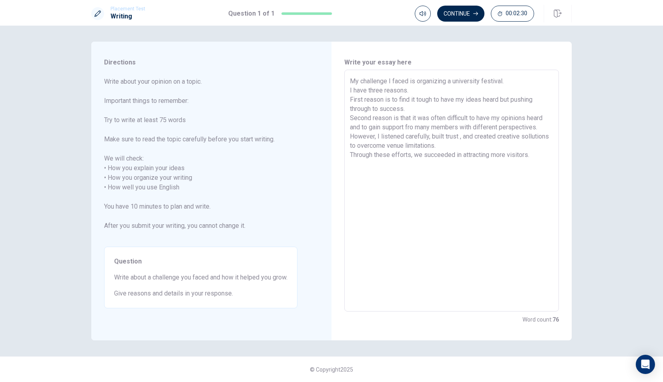
click at [508, 103] on textarea "My challenge I faced is organizing a university festival. I have three reasons.…" at bounding box center [451, 190] width 203 height 229
click at [440, 166] on textarea "My challenge I faced is organizing a university festival. I have three reasons.…" at bounding box center [451, 190] width 203 height 229
click at [415, 84] on textarea "My challenge I faced is organizing a university festival. I have three reasons.…" at bounding box center [451, 190] width 203 height 229
click at [417, 99] on textarea "My challenge I faced is organizing a university festival. I have three reasons.…" at bounding box center [451, 190] width 203 height 229
click at [454, 91] on textarea "My challenge I faced is organizing a university festival. I have three reasons.…" at bounding box center [451, 190] width 203 height 229
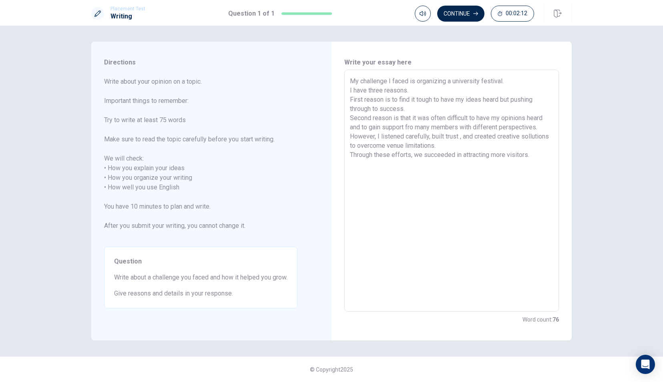
click at [456, 81] on textarea "My challenge I faced is organizing a university festival. I have three reasons.…" at bounding box center [451, 190] width 203 height 229
click at [451, 85] on textarea "My challenge I faced is organizing a university festival. I have three reasons.…" at bounding box center [451, 190] width 203 height 229
drag, startPoint x: 382, startPoint y: 91, endPoint x: 369, endPoint y: 91, distance: 13.2
click at [369, 91] on textarea "My challenge I faced is organizing a university festival. I have three reasons.…" at bounding box center [451, 190] width 203 height 229
click at [395, 104] on textarea "My challenge I faced is organizing a university festival. I have two reasons. F…" at bounding box center [451, 190] width 203 height 229
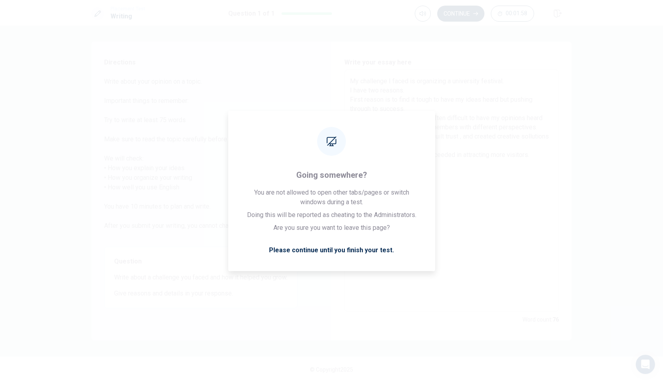
click at [405, 87] on textarea "My challenge I faced is organizing a university festival. I have two reasons. F…" at bounding box center [451, 190] width 203 height 229
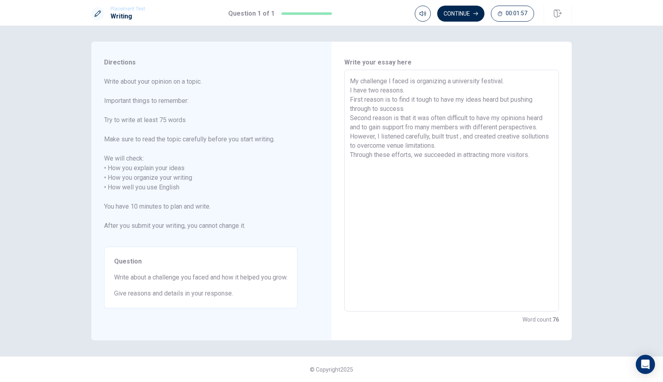
click at [450, 107] on textarea "My challenge I faced is organizing a university festival. I have two reasons. F…" at bounding box center [451, 190] width 203 height 229
click at [404, 91] on textarea "My challenge I faced is organizing a university festival. I have two reasons. F…" at bounding box center [451, 190] width 203 height 229
click at [431, 135] on textarea "My challenge I faced is organizing a university festival. I have two reasons. F…" at bounding box center [451, 190] width 203 height 229
click at [459, 137] on textarea "My challenge I faced is organizing a university festival. I have two reasons. F…" at bounding box center [451, 190] width 203 height 229
click at [541, 135] on textarea "My challenge I faced is organizing a university festival. I have two reasons. F…" at bounding box center [451, 190] width 203 height 229
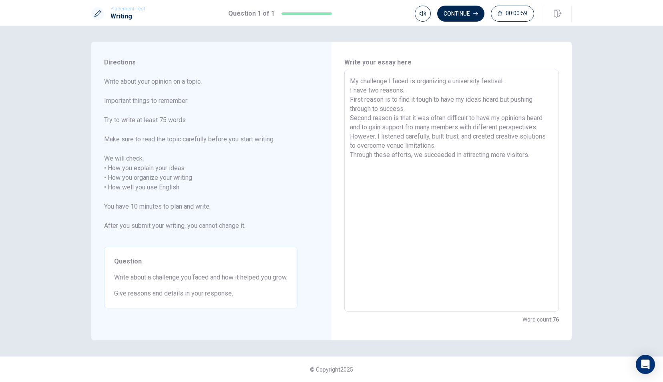
click at [536, 152] on textarea "My challenge I faced is organizing a university festival. I have two reasons. F…" at bounding box center [451, 190] width 203 height 229
click at [412, 127] on textarea "My challenge I faced is organizing a university festival. I have two reasons. F…" at bounding box center [451, 190] width 203 height 229
click at [414, 127] on textarea "My challenge I faced is organizing a university festival. I have two reasons. F…" at bounding box center [451, 190] width 203 height 229
click at [368, 117] on textarea "My challenge I faced is organizing a university festival. I have two reasons. F…" at bounding box center [451, 190] width 203 height 229
click at [350, 99] on textarea "My challenge I faced is organizing a university festival. I have two reasons. F…" at bounding box center [451, 190] width 203 height 229
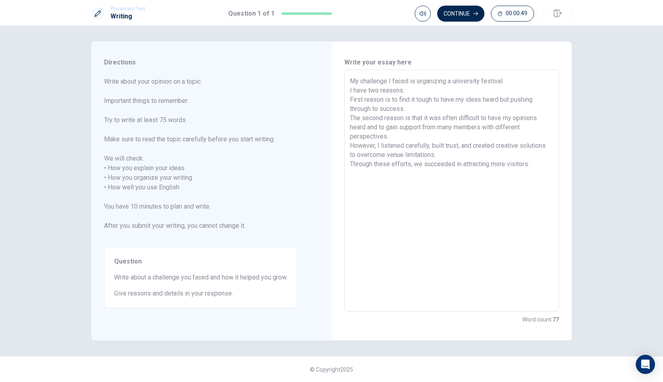
click at [356, 99] on textarea "My challenge I faced is organizing a university festival. I have two reasons. F…" at bounding box center [451, 190] width 203 height 229
click at [352, 99] on textarea "My challenge I faced is organizing a university festival. I have two reasons. F…" at bounding box center [451, 190] width 203 height 229
click at [402, 79] on textarea "My challenge I faced is organizing a university festival. I have two reasons. F…" at bounding box center [451, 190] width 203 height 229
click at [364, 119] on textarea "My challenge I faced is organizing a university festival. I have two reasons. F…" at bounding box center [451, 190] width 203 height 229
click at [350, 100] on textarea "My challenge I faced is organizing a university festival. I have two reasons. F…" at bounding box center [451, 190] width 203 height 229
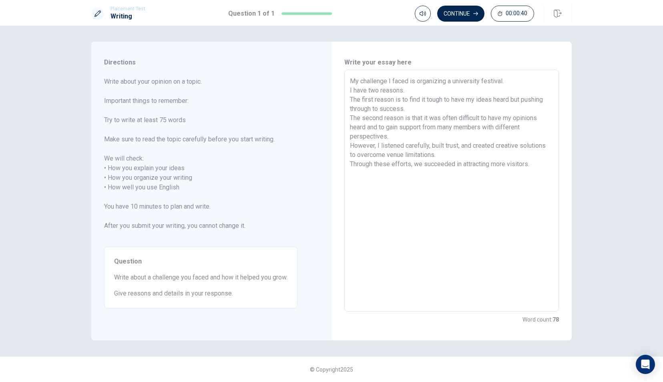
click at [390, 80] on textarea "My challenge I faced is organizing a university festival. I have two reasons. T…" at bounding box center [451, 190] width 203 height 229
click at [486, 202] on textarea "My challenge I faced is organizing a university festival. I have two reasons. T…" at bounding box center [451, 190] width 203 height 229
click at [497, 100] on textarea "My challenge I faced is organizing a university festival. I have two reasons. T…" at bounding box center [451, 190] width 203 height 229
click at [494, 100] on textarea "My challenge I faced is organizing a university festival. I have two reasons. T…" at bounding box center [451, 190] width 203 height 229
click at [398, 108] on textarea "My challenge I faced is organizing a university festival. I have two reasons. T…" at bounding box center [451, 190] width 203 height 229
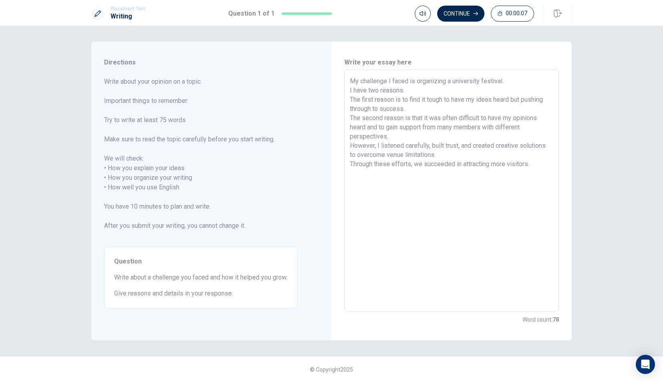
click at [415, 103] on textarea "My challenge I faced is organizing a university festival. I have two reasons. T…" at bounding box center [451, 190] width 203 height 229
click at [414, 109] on textarea "My challenge I faced is organizing a university festival. I have two reasons. T…" at bounding box center [451, 190] width 203 height 229
click at [408, 100] on textarea "My challenge I faced is organizing a university festival. I have two reasons. T…" at bounding box center [451, 190] width 203 height 229
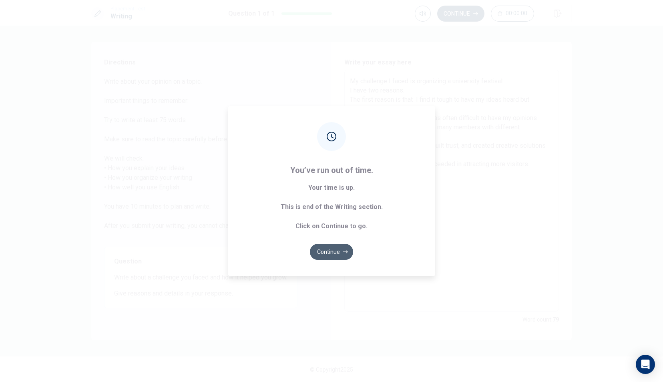
click at [328, 251] on button "Continue" at bounding box center [331, 252] width 43 height 16
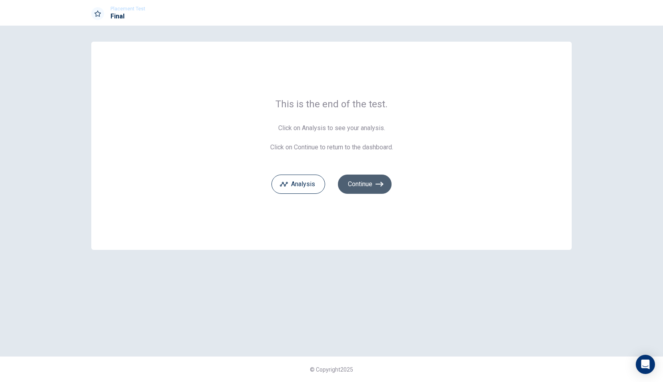
click at [364, 186] on button "Continue" at bounding box center [365, 184] width 54 height 19
